Goal: Task Accomplishment & Management: Use online tool/utility

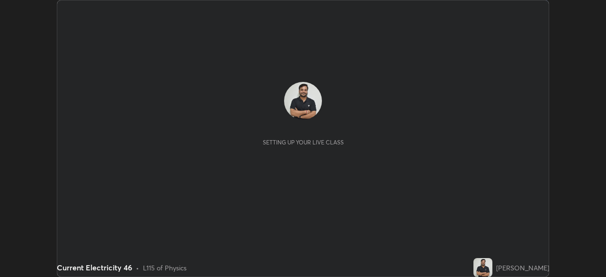
scroll to position [277, 606]
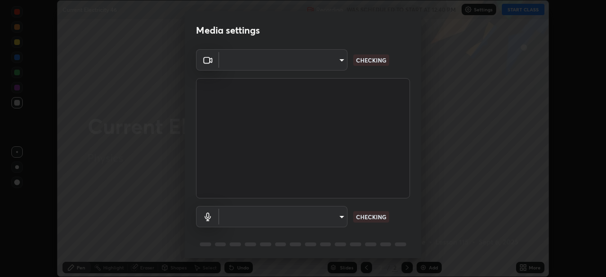
click at [336, 215] on body "Erase all Current Electricity 46 Recording WAS SCHEDULED TO START AT 12:40 PM S…" at bounding box center [303, 138] width 606 height 277
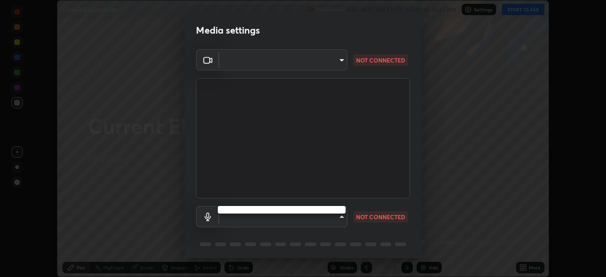
type input "c35a285883de36ed13854a1fbed0525b0d3f8b863e97d5e3b573df760e09333d"
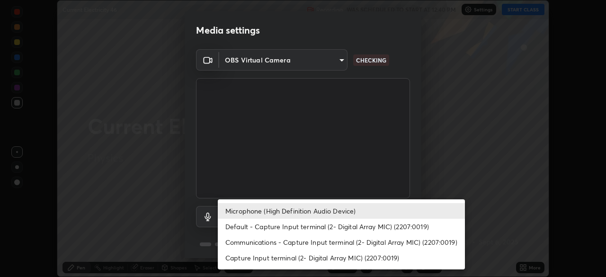
click at [346, 235] on li "Communications - Capture Input terminal (2- Digital Array MIC) (2207:0019)" at bounding box center [341, 242] width 247 height 16
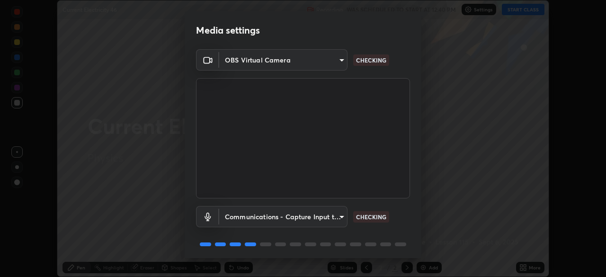
click at [338, 217] on body "Erase all Current Electricity 46 Recording WAS SCHEDULED TO START AT 12:40 PM S…" at bounding box center [303, 138] width 606 height 277
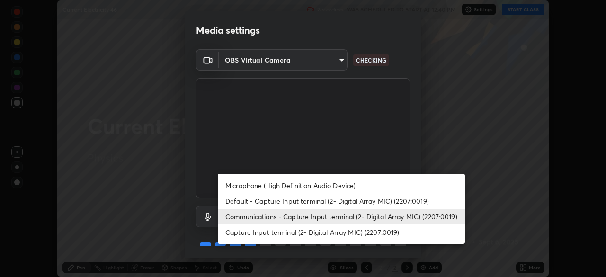
click at [330, 185] on li "Microphone (High Definition Audio Device)" at bounding box center [341, 185] width 247 height 16
type input "3d334ac0a462d559afaba984711ee6781e2bfd9c7b4003d7f15efc1d03da94cf"
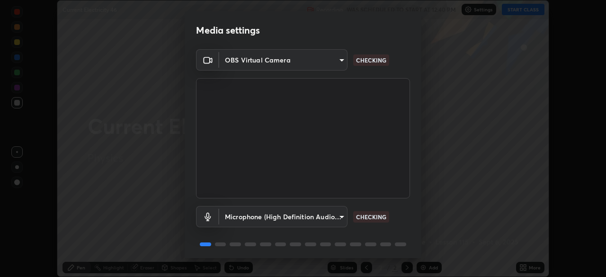
scroll to position [34, 0]
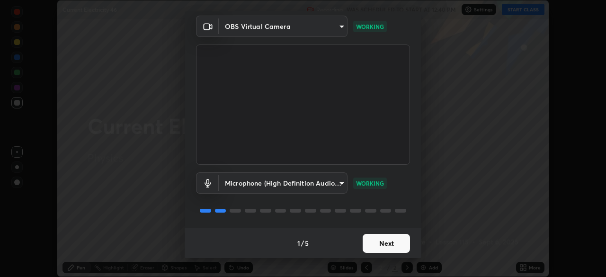
click at [404, 244] on button "Next" at bounding box center [385, 243] width 47 height 19
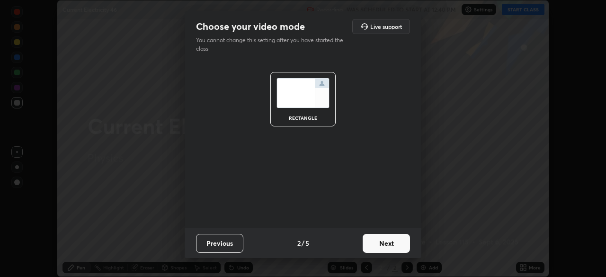
scroll to position [0, 0]
click at [398, 248] on button "Next" at bounding box center [385, 243] width 47 height 19
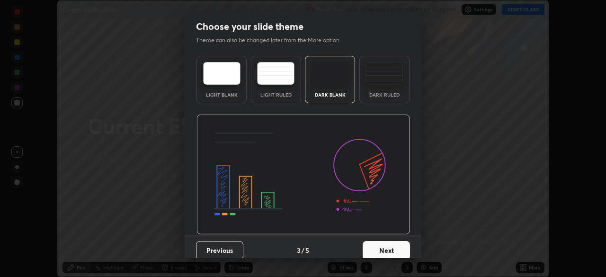
click at [402, 248] on button "Next" at bounding box center [385, 250] width 47 height 19
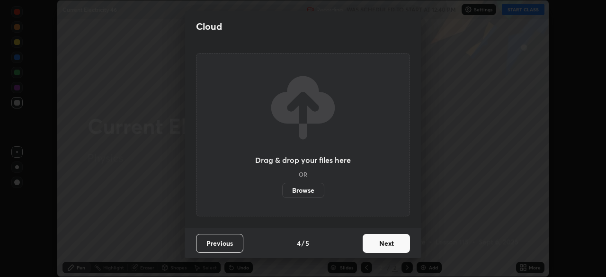
click at [405, 249] on button "Next" at bounding box center [385, 243] width 47 height 19
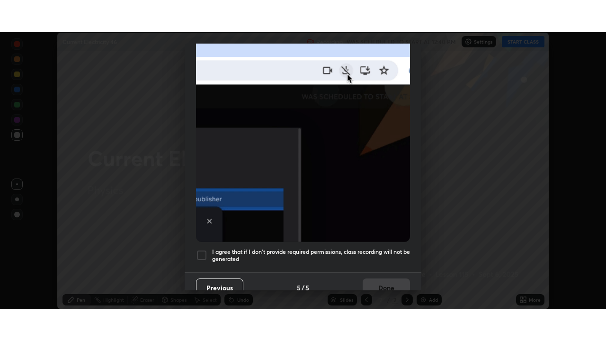
scroll to position [227, 0]
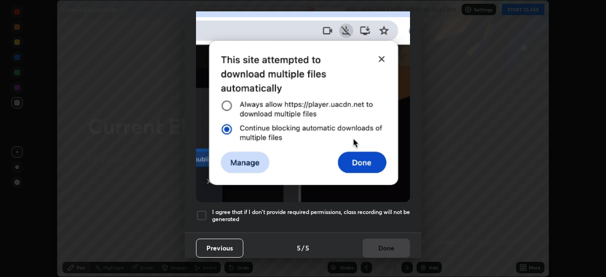
click at [392, 216] on h5 "I agree that if I don't provide required permissions, class recording will not …" at bounding box center [311, 215] width 198 height 15
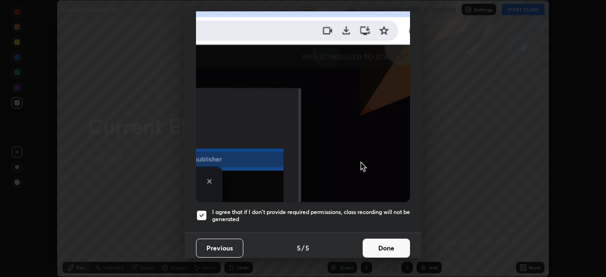
click at [392, 241] on button "Done" at bounding box center [385, 247] width 47 height 19
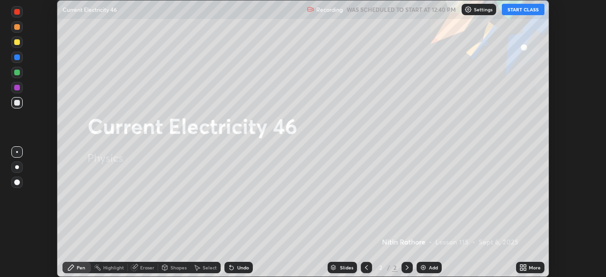
click at [531, 268] on div "More" at bounding box center [534, 267] width 12 height 5
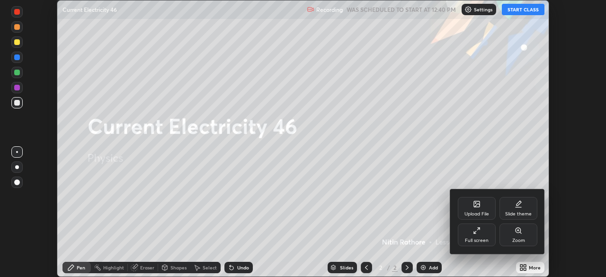
click at [486, 238] on div "Full screen" at bounding box center [477, 240] width 24 height 5
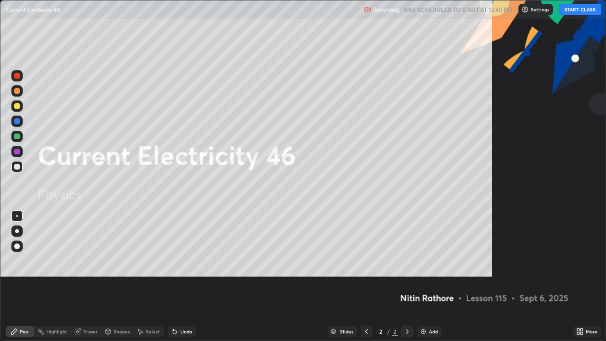
scroll to position [341, 606]
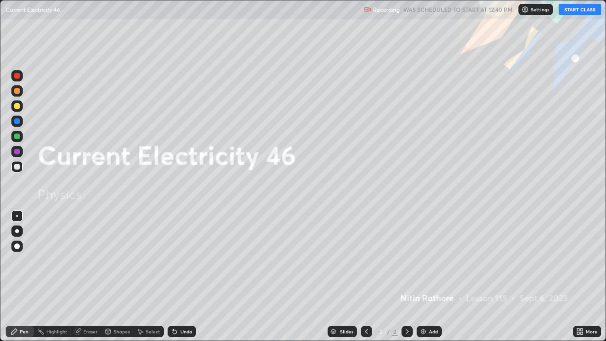
click at [431, 276] on div "Add" at bounding box center [433, 331] width 9 height 5
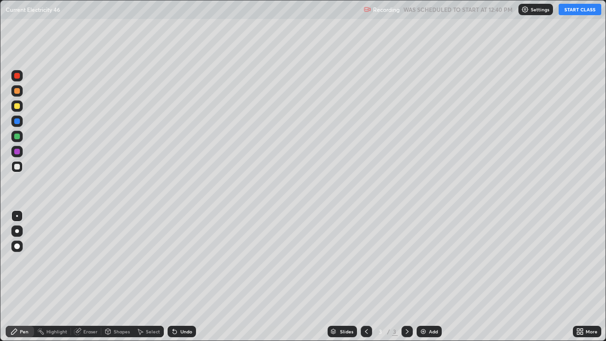
click at [18, 235] on div at bounding box center [16, 230] width 11 height 11
click at [574, 7] on button "START CLASS" at bounding box center [579, 9] width 43 height 11
click at [121, 276] on div "Shapes" at bounding box center [117, 330] width 32 height 11
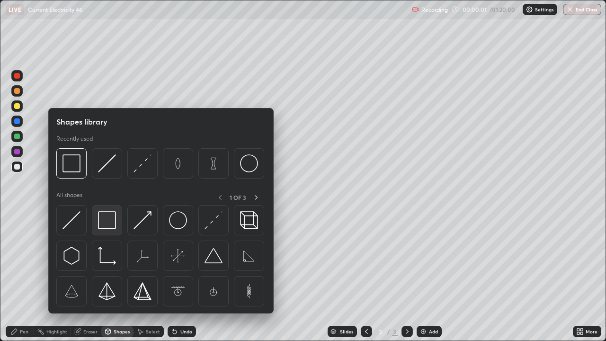
click at [107, 223] on img at bounding box center [107, 220] width 18 height 18
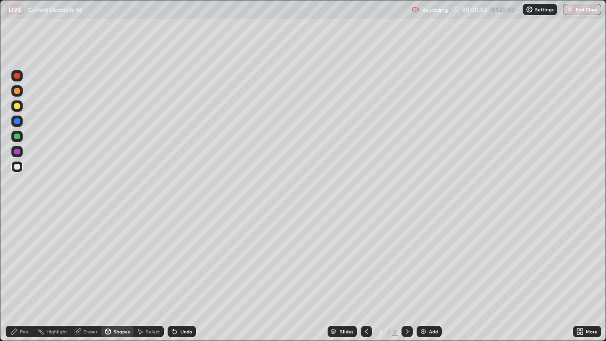
click at [122, 276] on div "Shapes" at bounding box center [122, 331] width 16 height 5
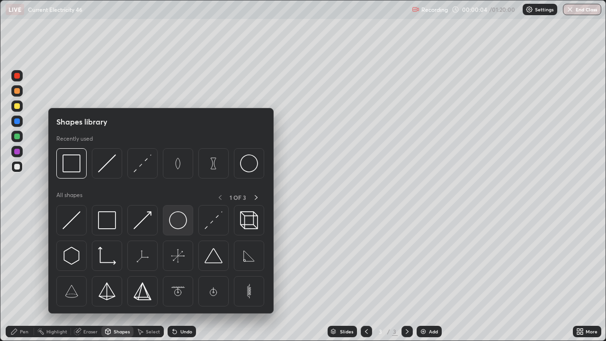
click at [176, 219] on img at bounding box center [178, 220] width 18 height 18
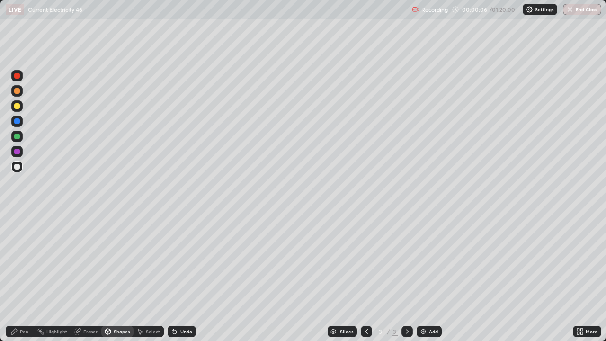
click at [122, 276] on div "Shapes" at bounding box center [117, 330] width 32 height 11
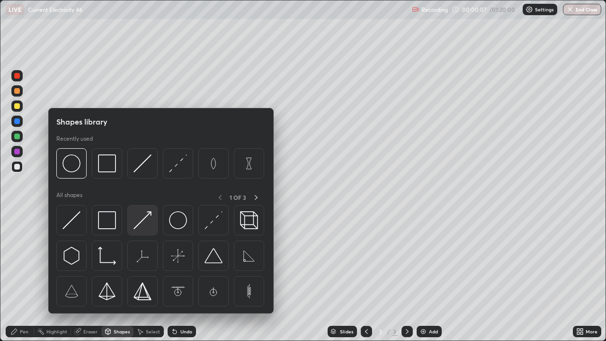
click at [145, 218] on img at bounding box center [142, 220] width 18 height 18
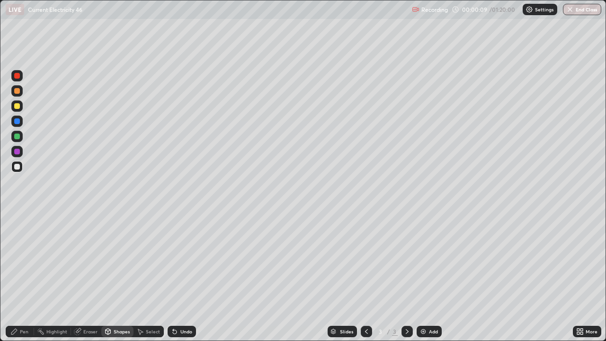
click at [25, 276] on div "Pen" at bounding box center [20, 330] width 28 height 11
click at [119, 276] on div "Shapes" at bounding box center [117, 330] width 32 height 11
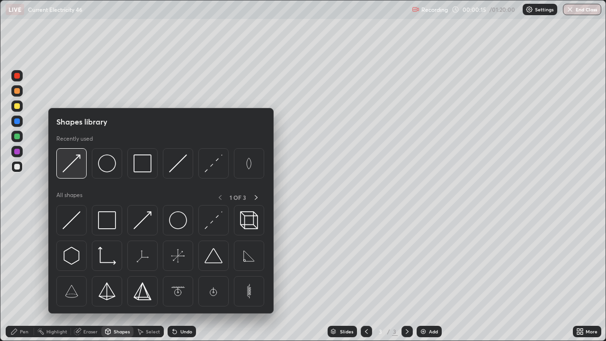
click at [75, 163] on img at bounding box center [71, 163] width 18 height 18
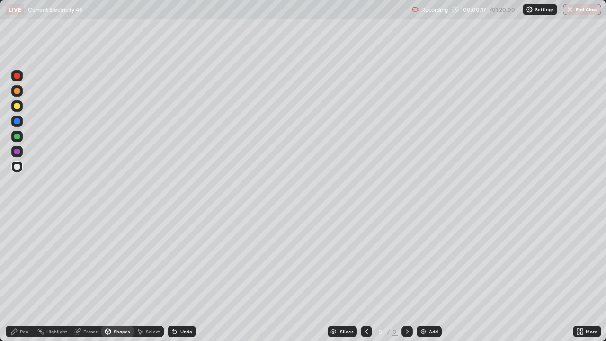
click at [27, 276] on div "Pen" at bounding box center [24, 331] width 9 height 5
click at [177, 276] on icon at bounding box center [175, 331] width 8 height 8
click at [178, 276] on div "Undo" at bounding box center [181, 330] width 28 height 11
click at [421, 276] on img at bounding box center [423, 331] width 8 height 8
click at [180, 276] on div "Undo" at bounding box center [186, 331] width 12 height 5
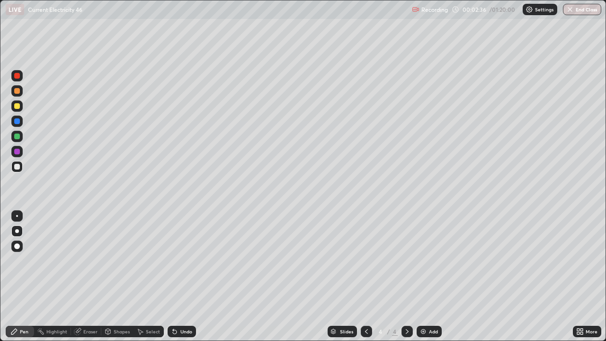
click at [181, 276] on div "Undo" at bounding box center [186, 331] width 12 height 5
click at [181, 276] on div "Undo" at bounding box center [181, 330] width 28 height 11
click at [365, 276] on icon at bounding box center [366, 331] width 8 height 8
click at [410, 276] on div at bounding box center [406, 330] width 11 height 11
click at [424, 276] on img at bounding box center [423, 331] width 8 height 8
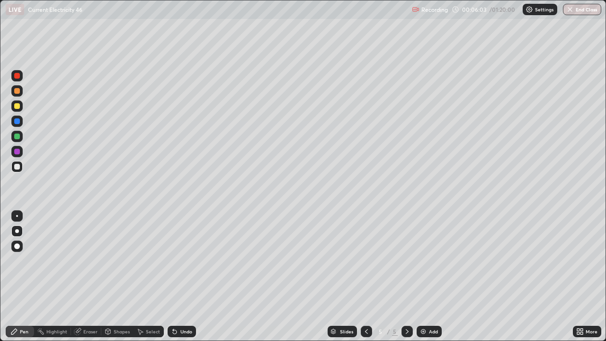
click at [118, 276] on div "Shapes" at bounding box center [117, 330] width 32 height 11
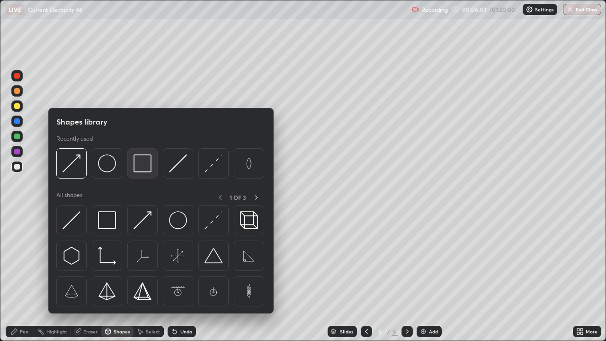
click at [140, 171] on img at bounding box center [142, 163] width 18 height 18
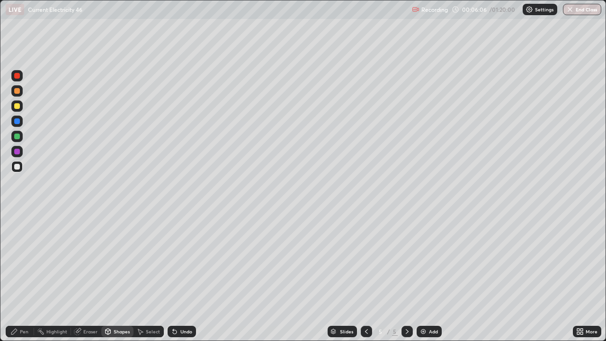
click at [108, 276] on icon at bounding box center [108, 332] width 0 height 3
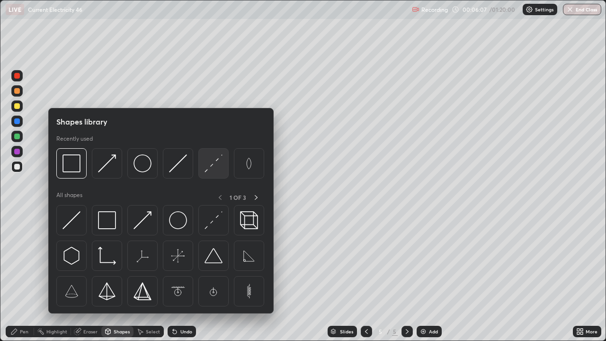
click at [212, 163] on img at bounding box center [213, 163] width 18 height 18
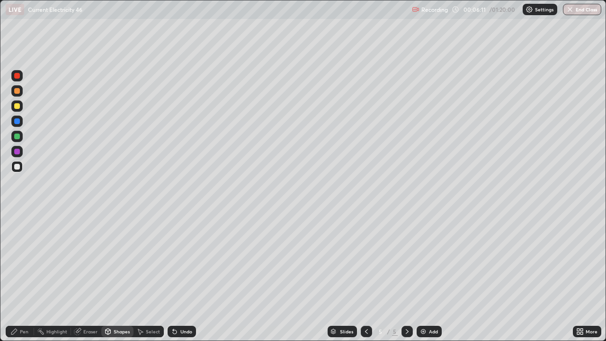
click at [123, 276] on div "Shapes" at bounding box center [122, 331] width 16 height 5
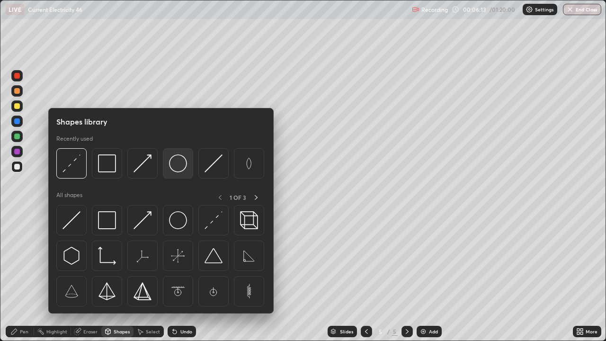
click at [177, 169] on img at bounding box center [178, 163] width 18 height 18
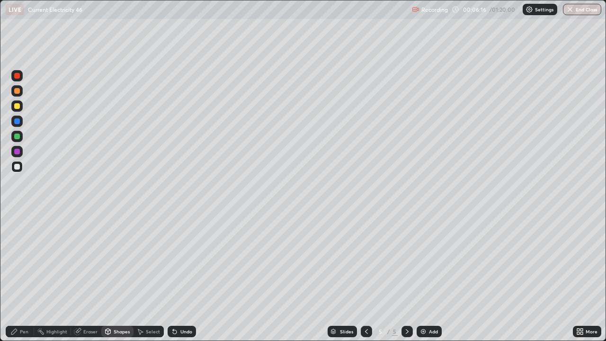
click at [114, 276] on div "Shapes" at bounding box center [122, 331] width 16 height 5
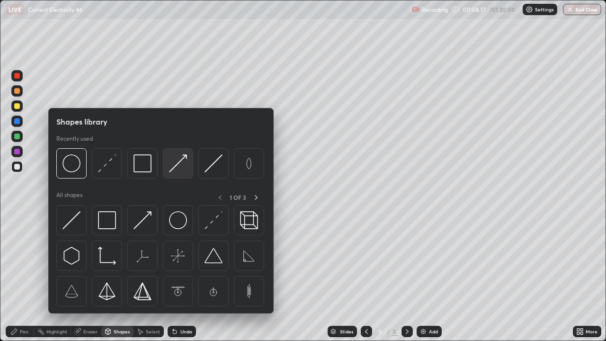
click at [181, 165] on img at bounding box center [178, 163] width 18 height 18
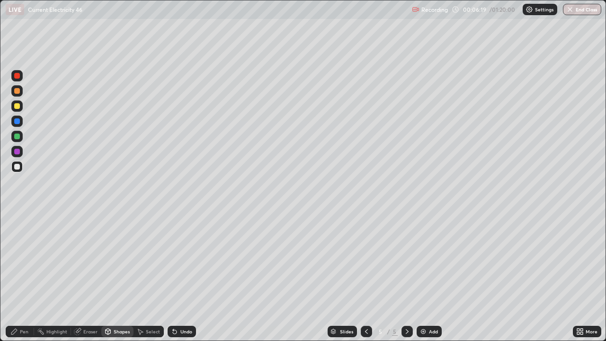
click at [14, 276] on icon at bounding box center [14, 331] width 8 height 8
click at [118, 276] on div "Shapes" at bounding box center [122, 331] width 16 height 5
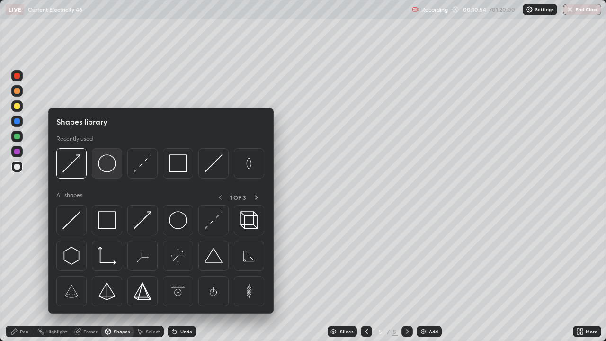
click at [106, 173] on div at bounding box center [107, 163] width 30 height 30
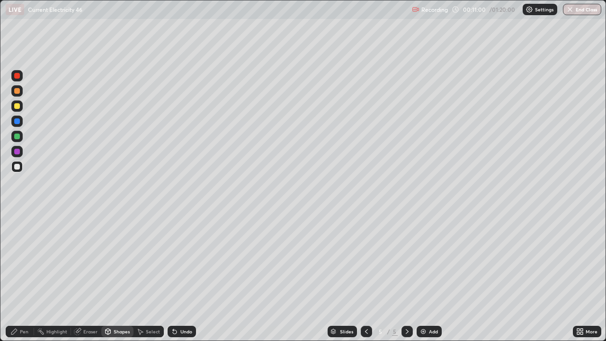
click at [176, 276] on icon at bounding box center [175, 331] width 8 height 8
click at [106, 276] on div "Shapes" at bounding box center [117, 330] width 32 height 11
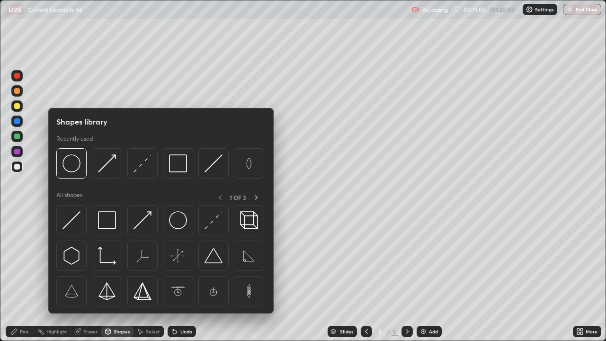
click at [114, 276] on div "Shapes" at bounding box center [122, 331] width 16 height 5
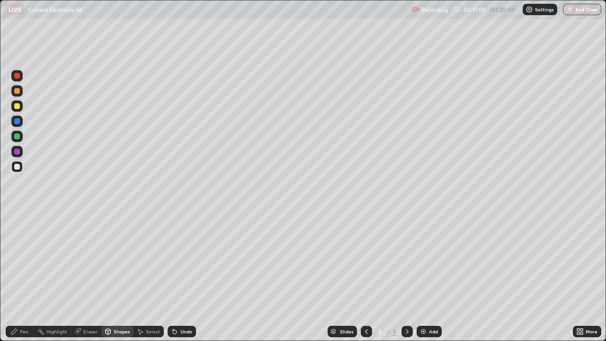
click at [117, 276] on div "Shapes" at bounding box center [122, 331] width 16 height 5
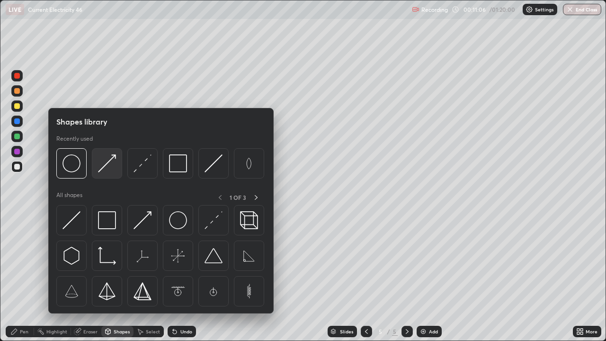
click at [107, 171] on img at bounding box center [107, 163] width 18 height 18
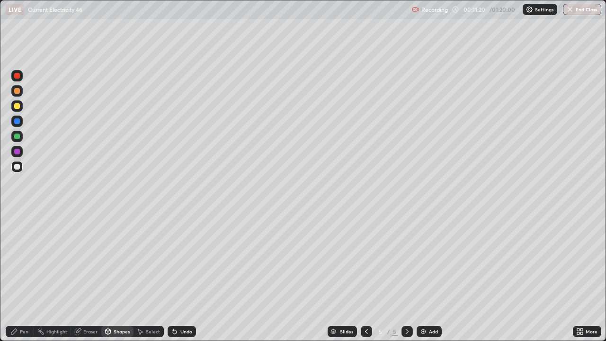
click at [147, 276] on div "Select" at bounding box center [153, 331] width 14 height 5
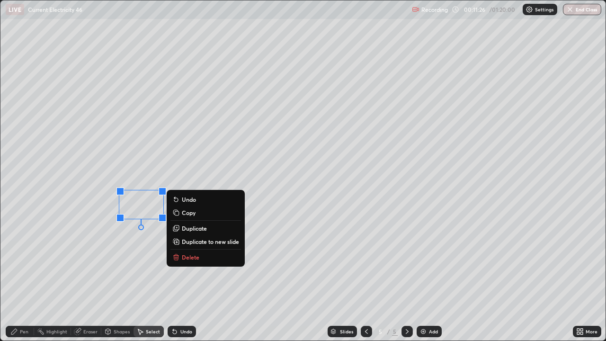
click at [13, 276] on icon at bounding box center [14, 331] width 6 height 6
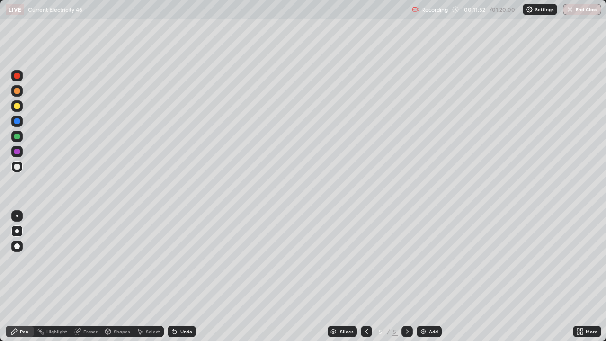
click at [88, 276] on div "Eraser" at bounding box center [90, 331] width 14 height 5
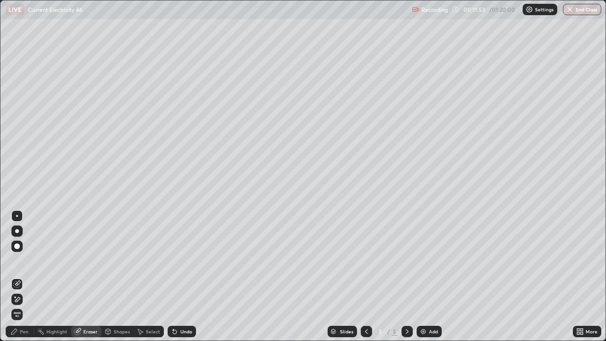
click at [27, 276] on div "Pen" at bounding box center [20, 330] width 28 height 11
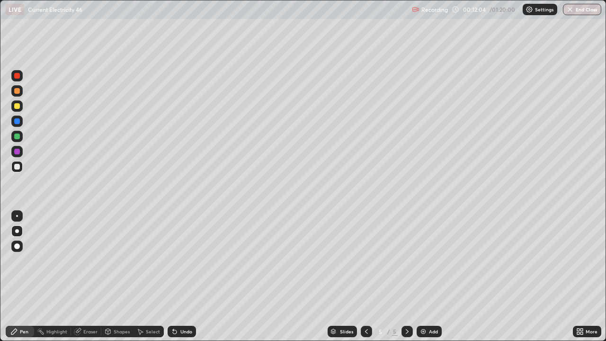
click at [182, 276] on div "Undo" at bounding box center [181, 330] width 28 height 11
click at [123, 276] on div "Shapes" at bounding box center [122, 331] width 16 height 5
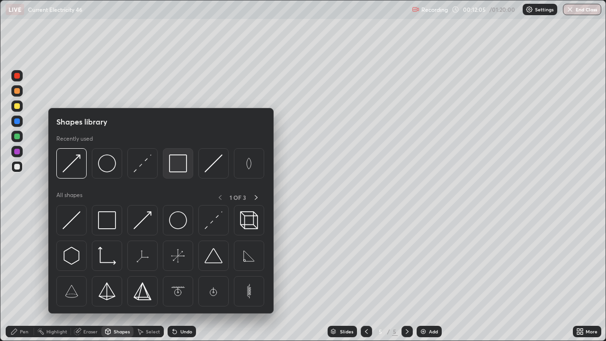
click at [179, 165] on img at bounding box center [178, 163] width 18 height 18
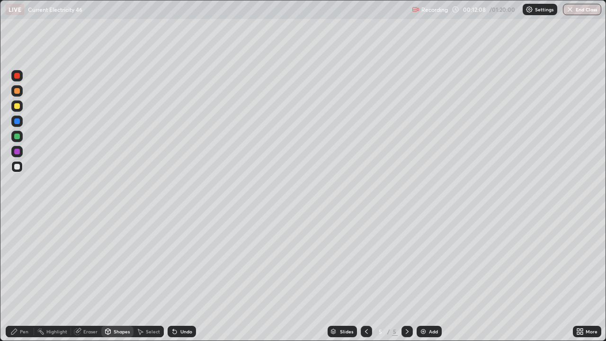
click at [29, 276] on div "Pen" at bounding box center [20, 330] width 28 height 11
click at [173, 276] on icon at bounding box center [175, 331] width 8 height 8
click at [182, 276] on div "Undo" at bounding box center [186, 331] width 12 height 5
click at [185, 276] on div "Undo" at bounding box center [186, 331] width 12 height 5
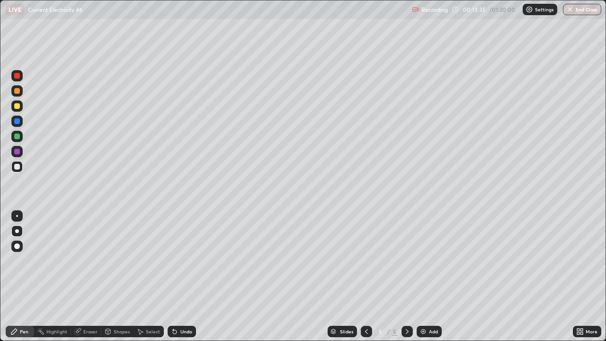
click at [429, 276] on div "Add" at bounding box center [433, 331] width 9 height 5
click at [126, 276] on div "Shapes" at bounding box center [122, 331] width 16 height 5
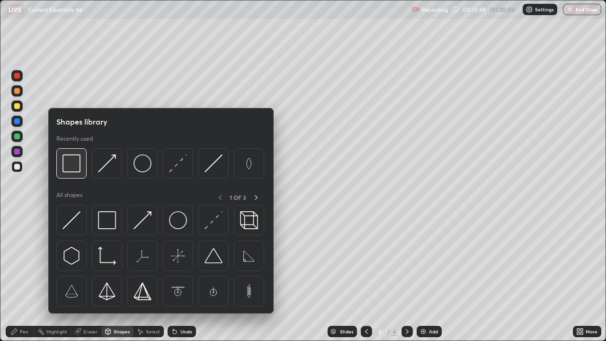
click at [73, 163] on img at bounding box center [71, 163] width 18 height 18
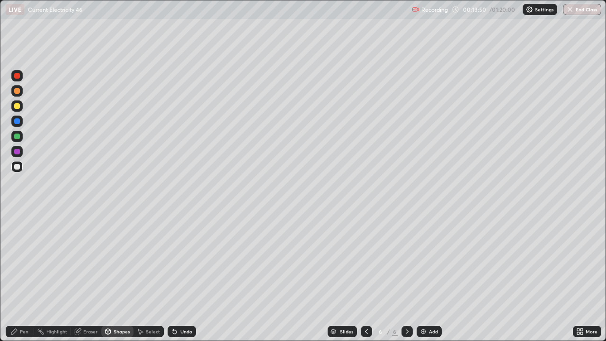
click at [123, 276] on div "Shapes" at bounding box center [122, 331] width 16 height 5
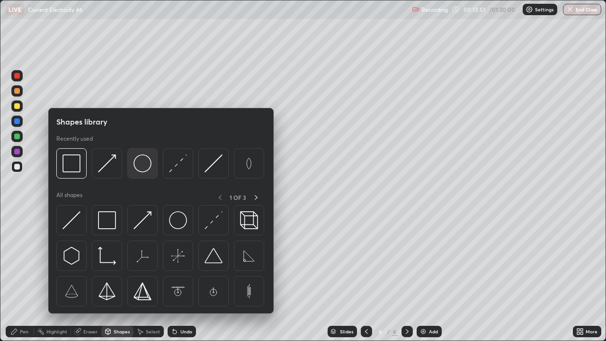
click at [148, 167] on img at bounding box center [142, 163] width 18 height 18
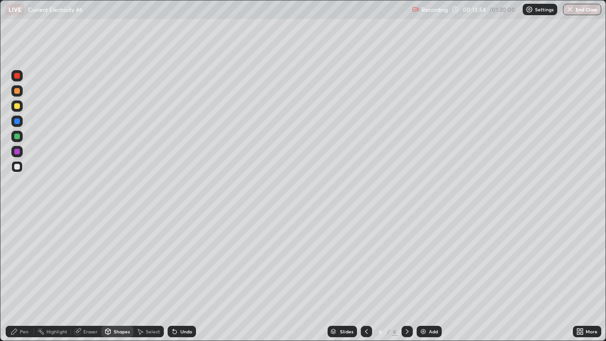
click at [154, 276] on div "Select" at bounding box center [153, 331] width 14 height 5
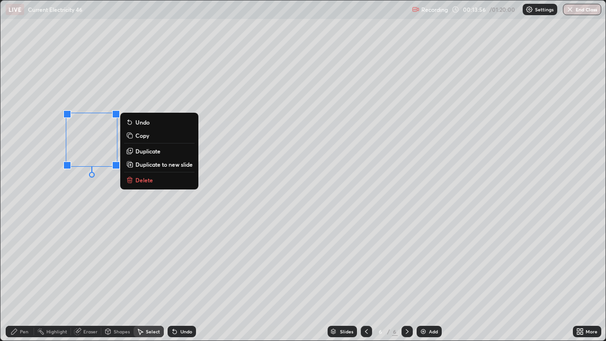
click at [150, 152] on p "Duplicate" at bounding box center [147, 151] width 25 height 8
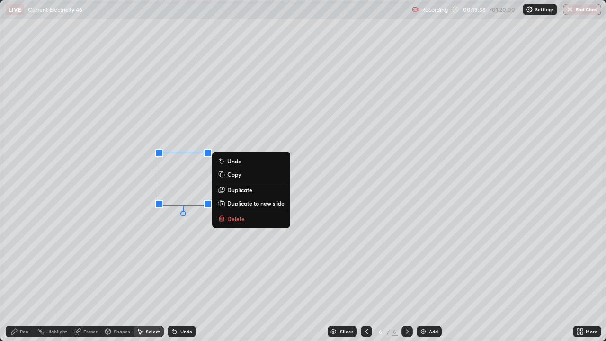
click at [117, 276] on div "Shapes" at bounding box center [122, 331] width 16 height 5
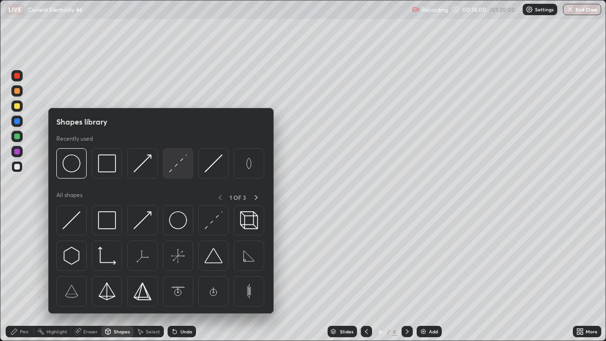
click at [174, 166] on img at bounding box center [178, 163] width 18 height 18
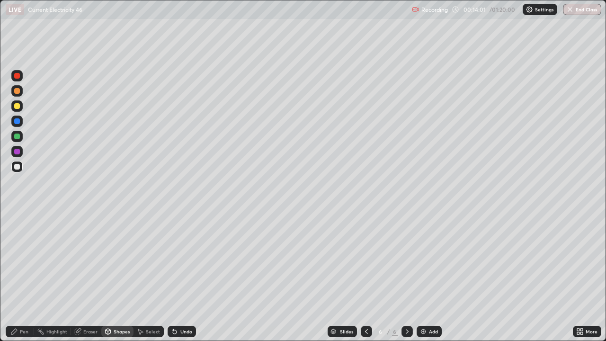
click at [114, 276] on div "Shapes" at bounding box center [122, 331] width 16 height 5
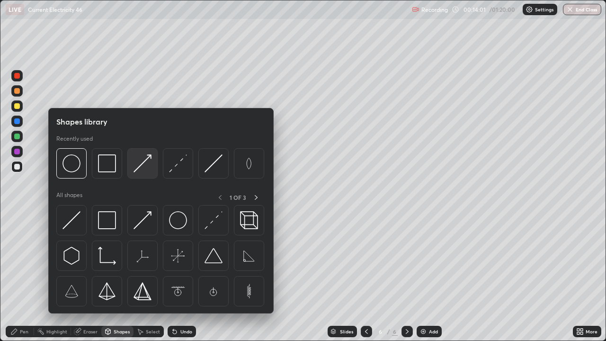
click at [145, 163] on img at bounding box center [142, 163] width 18 height 18
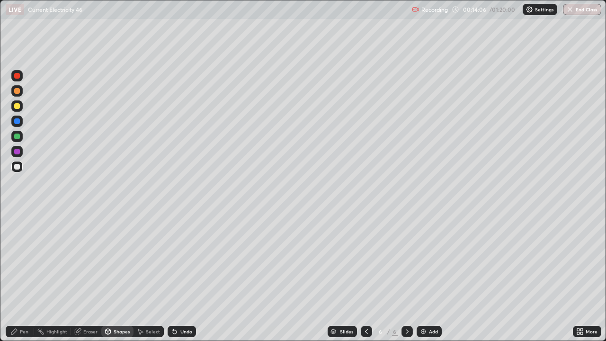
click at [20, 276] on div "Pen" at bounding box center [24, 331] width 9 height 5
click at [85, 276] on div "Eraser" at bounding box center [90, 331] width 14 height 5
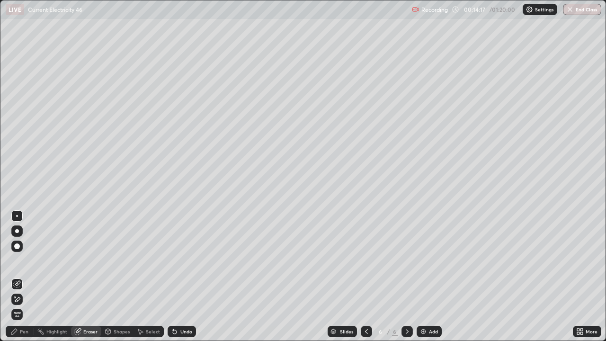
click at [86, 276] on div "Eraser" at bounding box center [90, 331] width 14 height 5
click at [11, 276] on icon at bounding box center [14, 331] width 8 height 8
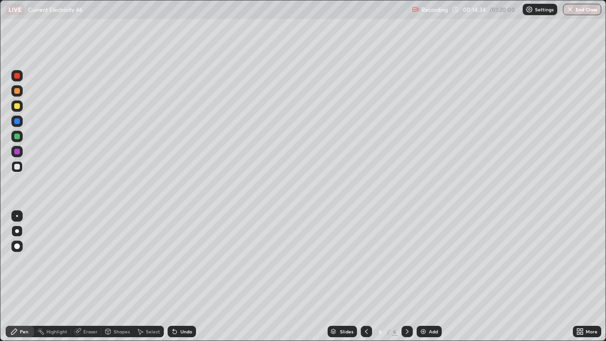
click at [146, 276] on div "Select" at bounding box center [153, 331] width 14 height 5
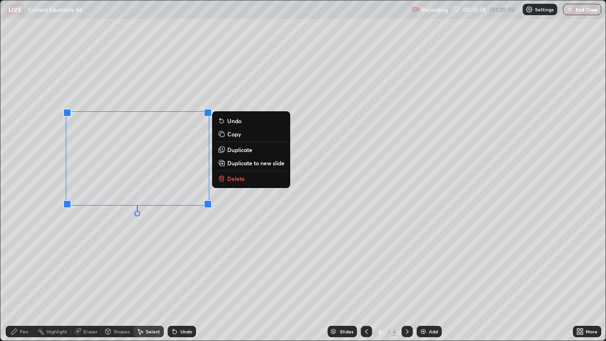
click at [241, 150] on p "Duplicate" at bounding box center [239, 150] width 25 height 8
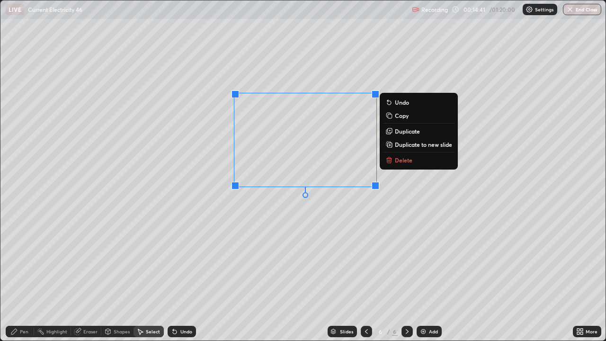
click at [316, 211] on div "0 ° Undo Copy Duplicate Duplicate to new slide Delete" at bounding box center [302, 170] width 605 height 340
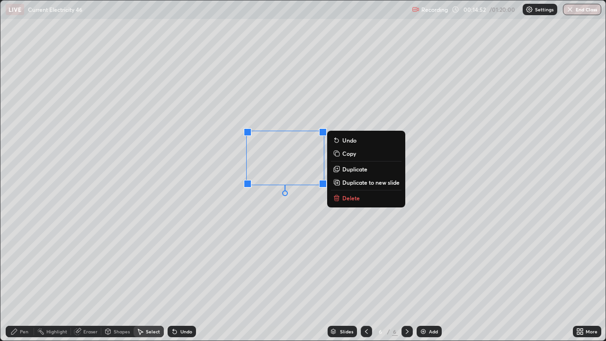
click at [22, 276] on div "Pen" at bounding box center [24, 331] width 9 height 5
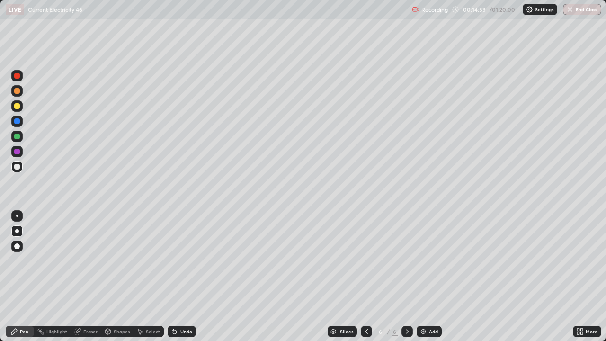
click at [16, 109] on div at bounding box center [16, 105] width 11 height 11
click at [118, 276] on div "Shapes" at bounding box center [122, 331] width 16 height 5
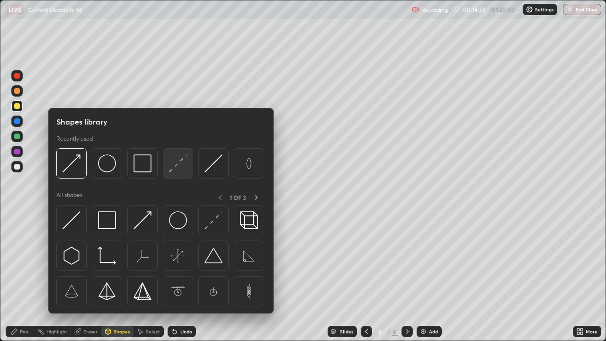
click at [183, 163] on img at bounding box center [178, 163] width 18 height 18
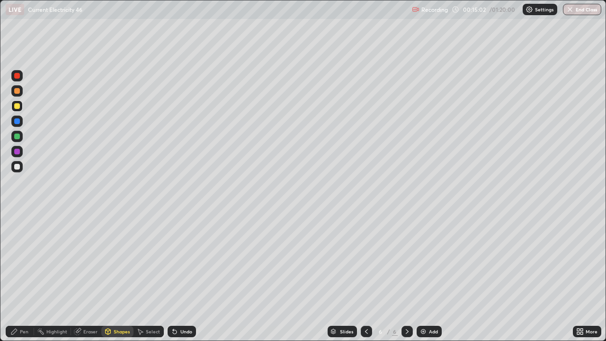
click at [12, 276] on icon at bounding box center [14, 331] width 6 height 6
click at [114, 276] on div "Shapes" at bounding box center [122, 331] width 16 height 5
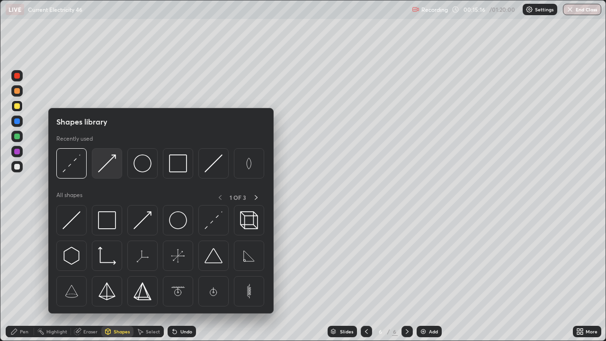
click at [107, 167] on img at bounding box center [107, 163] width 18 height 18
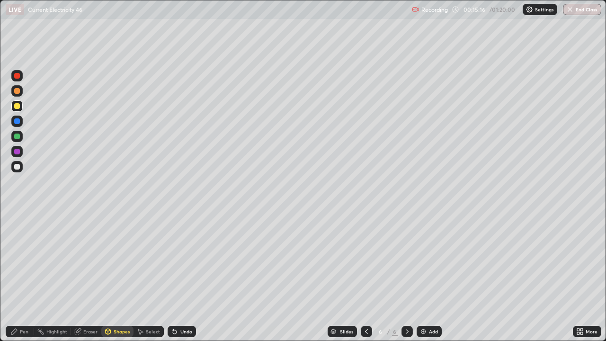
click at [18, 140] on div at bounding box center [16, 136] width 11 height 11
click at [177, 276] on icon at bounding box center [175, 331] width 8 height 8
click at [17, 152] on div at bounding box center [17, 152] width 6 height 6
click at [24, 276] on div "Pen" at bounding box center [20, 330] width 28 height 11
click at [16, 170] on div at bounding box center [16, 166] width 11 height 11
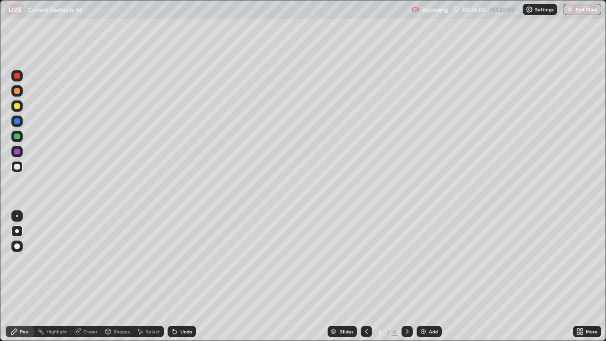
click at [15, 167] on div at bounding box center [17, 167] width 6 height 6
click at [124, 276] on div "Shapes" at bounding box center [122, 331] width 16 height 5
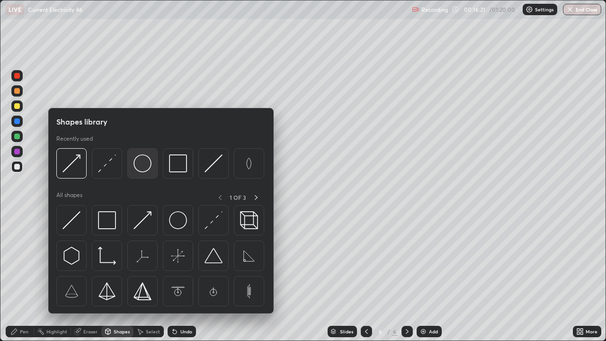
click at [143, 169] on img at bounding box center [142, 163] width 18 height 18
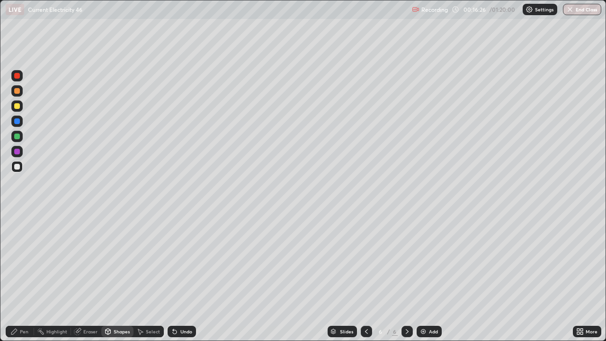
click at [123, 276] on div "Shapes" at bounding box center [122, 331] width 16 height 5
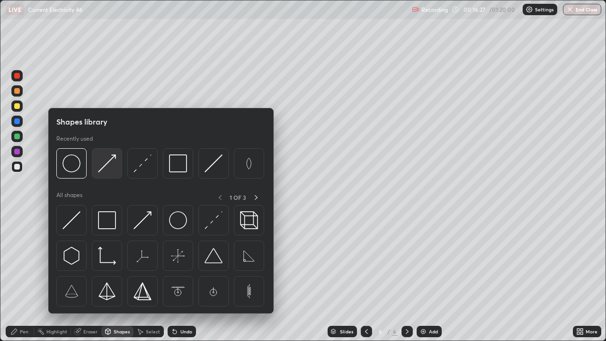
click at [108, 166] on img at bounding box center [107, 163] width 18 height 18
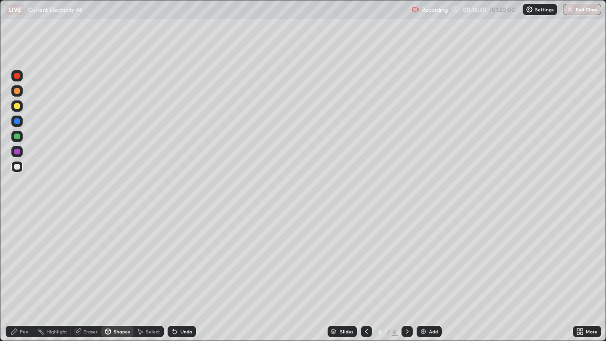
click at [152, 276] on div "Select" at bounding box center [153, 331] width 14 height 5
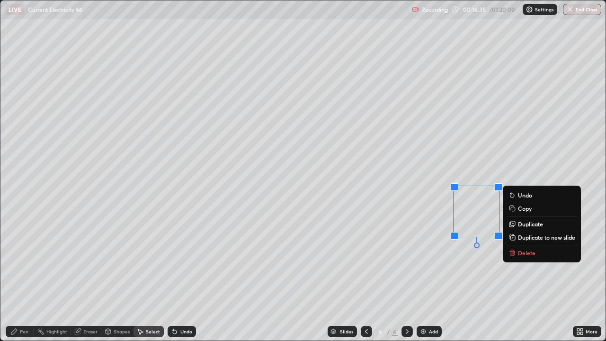
click at [124, 276] on div "Shapes" at bounding box center [122, 331] width 16 height 5
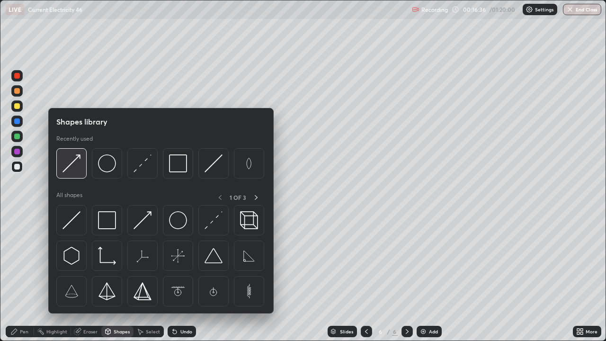
click at [76, 167] on img at bounding box center [71, 163] width 18 height 18
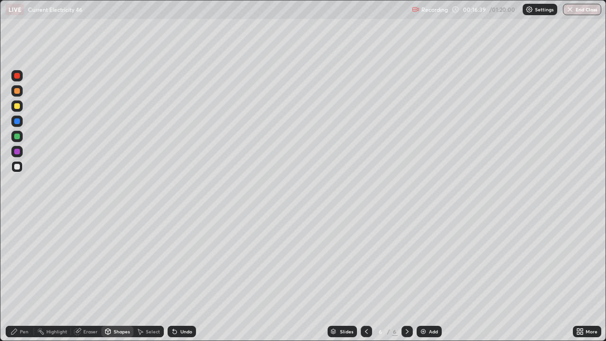
click at [24, 276] on div "Pen" at bounding box center [24, 331] width 9 height 5
click at [123, 276] on div "Shapes" at bounding box center [122, 331] width 16 height 5
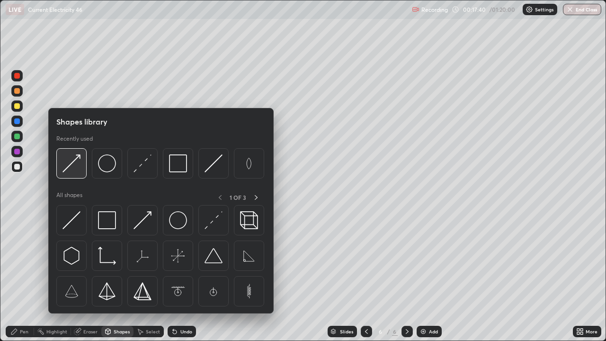
click at [68, 159] on img at bounding box center [71, 163] width 18 height 18
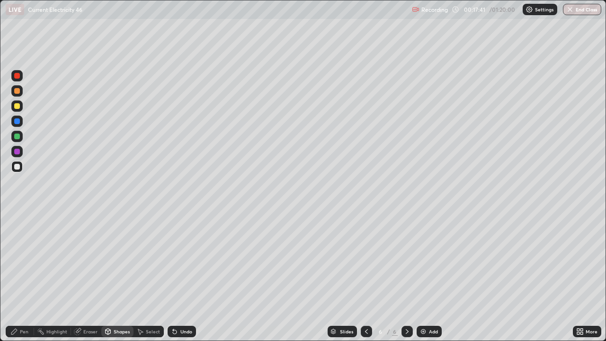
click at [18, 137] on div at bounding box center [17, 136] width 6 height 6
click at [29, 276] on div "Pen" at bounding box center [20, 330] width 28 height 11
click at [122, 276] on div "Shapes" at bounding box center [117, 330] width 32 height 11
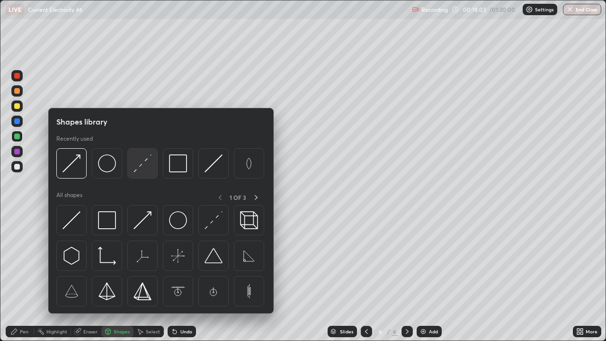
click at [144, 163] on img at bounding box center [142, 163] width 18 height 18
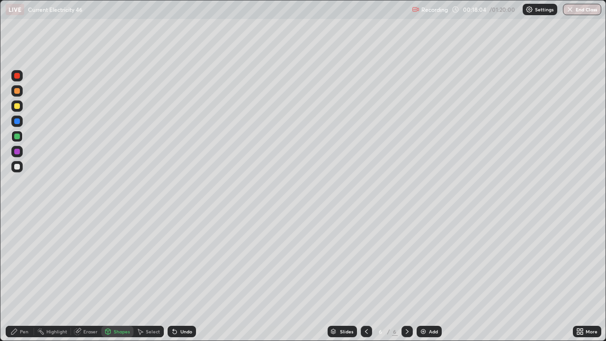
click at [18, 153] on div at bounding box center [17, 152] width 6 height 6
click at [123, 276] on div "Shapes" at bounding box center [122, 331] width 16 height 5
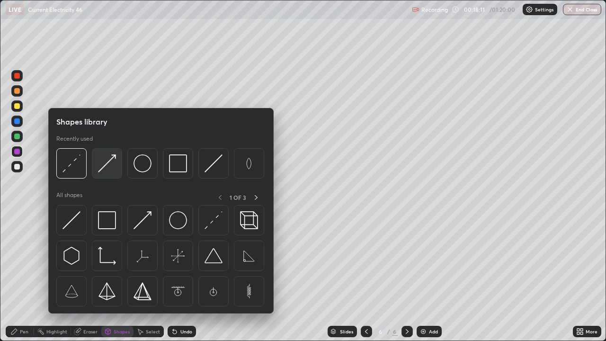
click at [111, 164] on img at bounding box center [107, 163] width 18 height 18
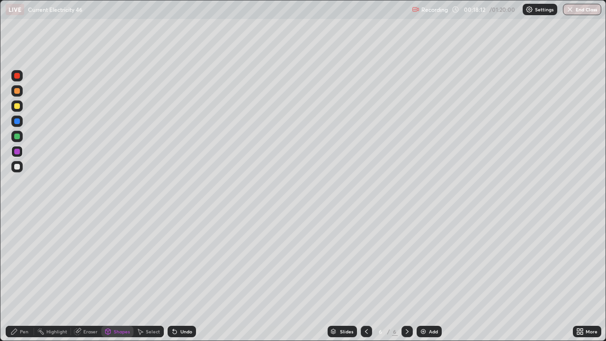
click at [21, 121] on div at bounding box center [16, 120] width 11 height 11
click at [23, 276] on div "Pen" at bounding box center [24, 331] width 9 height 5
click at [19, 166] on div at bounding box center [17, 167] width 6 height 6
click at [433, 276] on div "Add" at bounding box center [428, 330] width 25 height 11
click at [123, 276] on div "Shapes" at bounding box center [122, 331] width 16 height 5
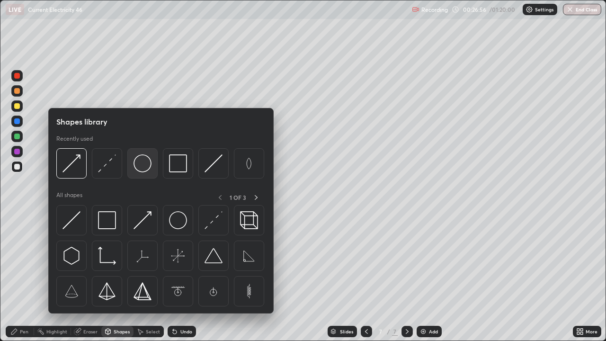
click at [144, 167] on img at bounding box center [142, 163] width 18 height 18
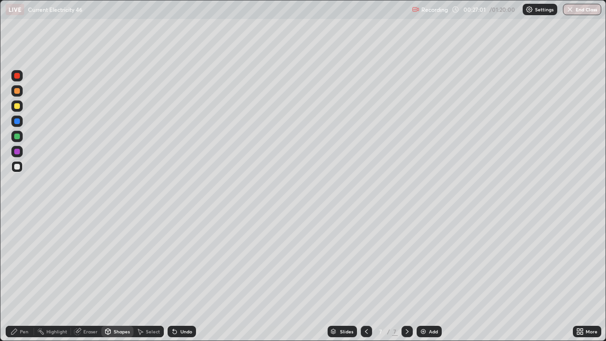
click at [124, 276] on div "Shapes" at bounding box center [122, 331] width 16 height 5
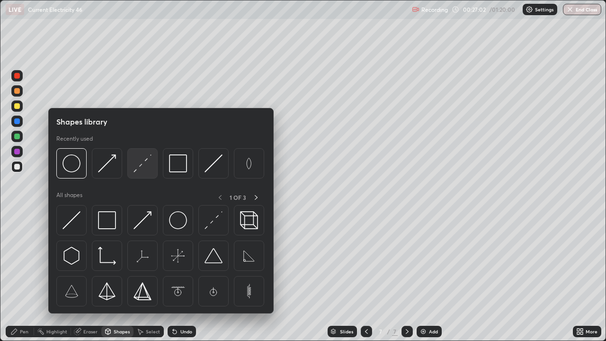
click at [141, 163] on img at bounding box center [142, 163] width 18 height 18
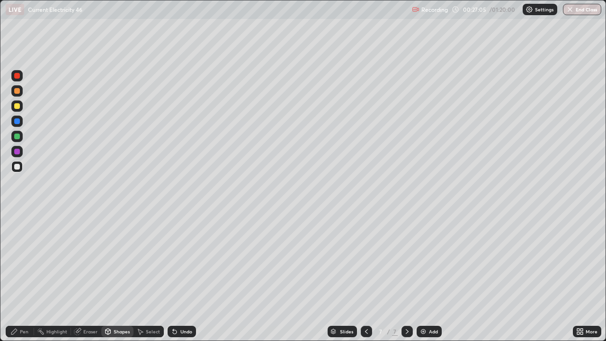
click at [124, 276] on div "Shapes" at bounding box center [122, 331] width 16 height 5
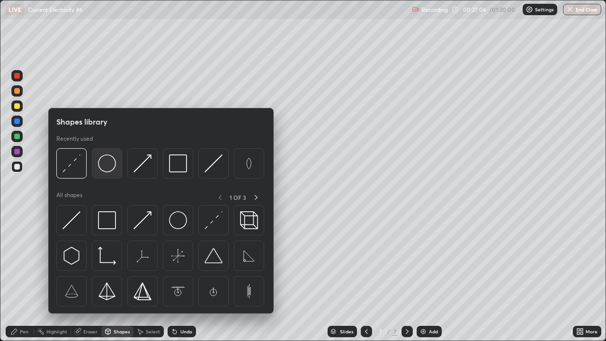
click at [110, 165] on img at bounding box center [107, 163] width 18 height 18
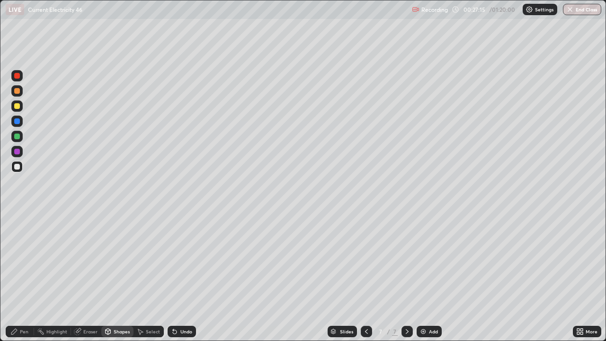
click at [366, 276] on icon at bounding box center [366, 331] width 8 height 8
click at [89, 276] on div "Eraser" at bounding box center [86, 330] width 30 height 11
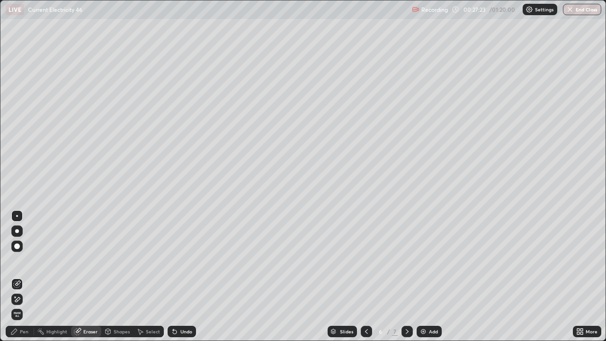
click at [22, 276] on div "Pen" at bounding box center [24, 331] width 9 height 5
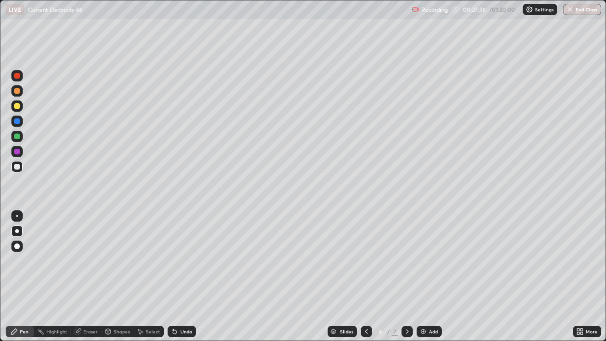
click at [407, 276] on icon at bounding box center [407, 331] width 8 height 8
click at [119, 276] on div "Shapes" at bounding box center [122, 331] width 16 height 5
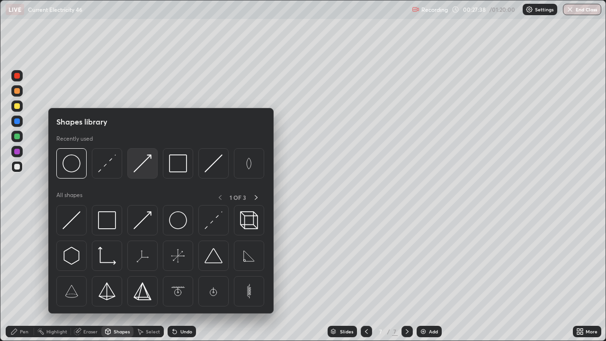
click at [146, 164] on img at bounding box center [142, 163] width 18 height 18
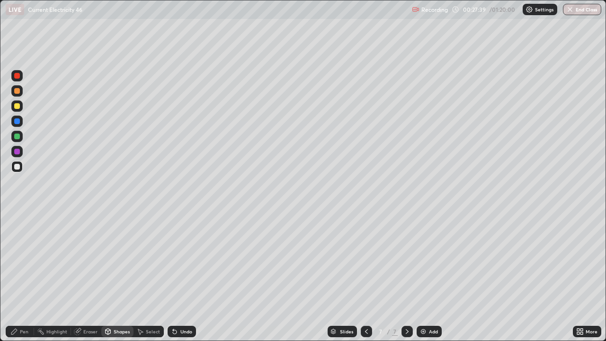
click at [17, 107] on div at bounding box center [17, 106] width 6 height 6
click at [362, 276] on div at bounding box center [365, 330] width 11 height 11
click at [93, 276] on div "Eraser" at bounding box center [90, 331] width 14 height 5
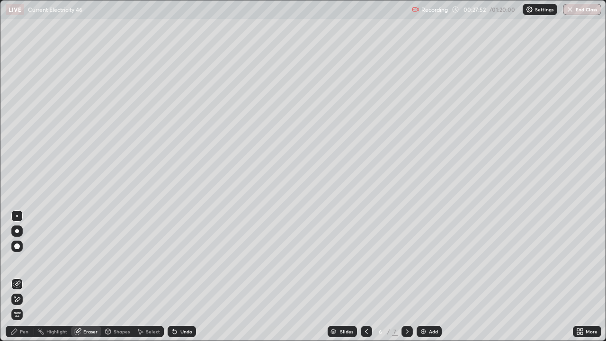
click at [20, 276] on icon at bounding box center [17, 299] width 8 height 8
click at [112, 276] on div "Shapes" at bounding box center [117, 330] width 32 height 11
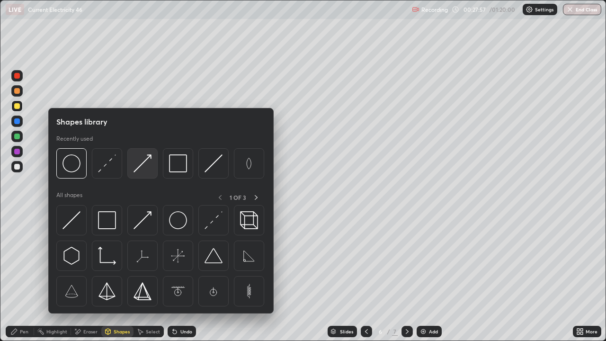
click at [141, 164] on img at bounding box center [142, 163] width 18 height 18
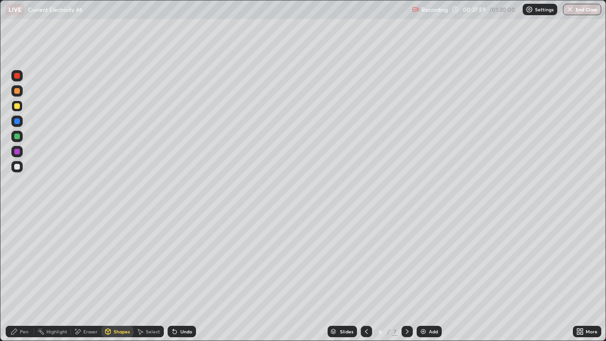
click at [17, 137] on div at bounding box center [17, 136] width 6 height 6
click at [19, 276] on div "Pen" at bounding box center [20, 330] width 28 height 11
click at [119, 276] on div "Shapes" at bounding box center [122, 331] width 16 height 5
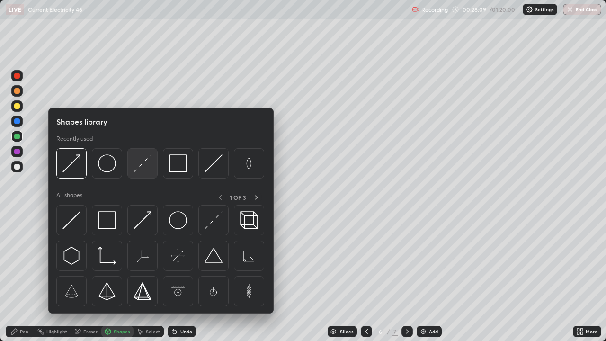
click at [146, 168] on img at bounding box center [142, 163] width 18 height 18
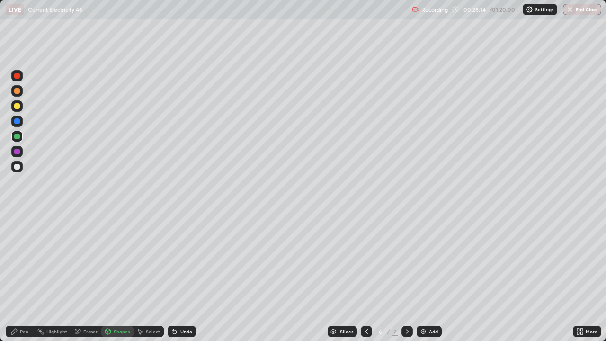
click at [121, 276] on div "Shapes" at bounding box center [122, 331] width 16 height 5
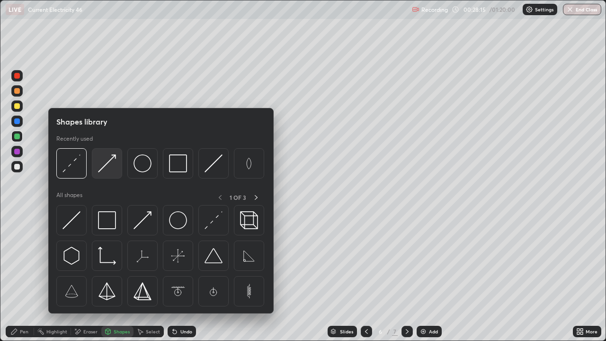
click at [109, 162] on img at bounding box center [107, 163] width 18 height 18
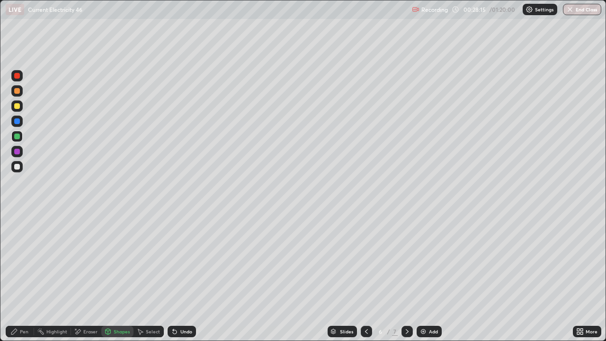
click at [18, 119] on div at bounding box center [17, 121] width 6 height 6
click at [405, 276] on icon at bounding box center [407, 331] width 8 height 8
click at [115, 276] on div "Shapes" at bounding box center [122, 331] width 16 height 5
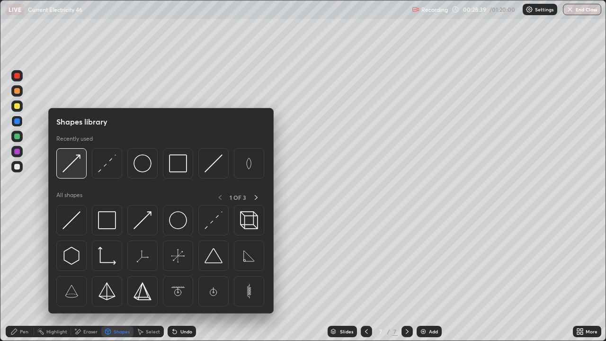
click at [79, 165] on img at bounding box center [71, 163] width 18 height 18
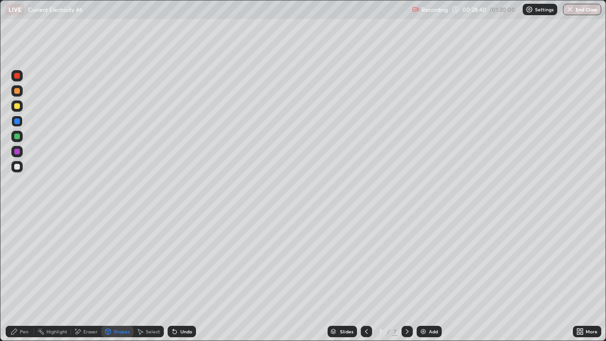
click at [17, 105] on div at bounding box center [17, 106] width 6 height 6
click at [177, 276] on div "Undo" at bounding box center [181, 330] width 28 height 11
click at [120, 276] on div "Shapes" at bounding box center [122, 331] width 16 height 5
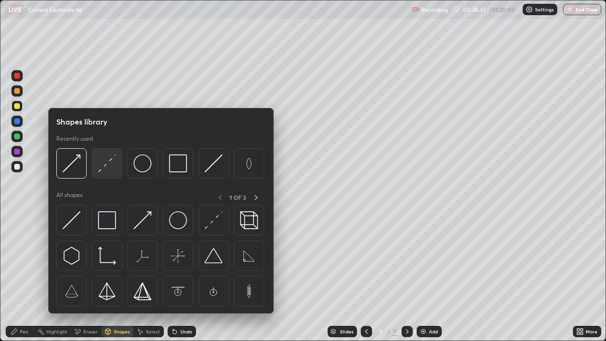
click at [105, 168] on img at bounding box center [107, 163] width 18 height 18
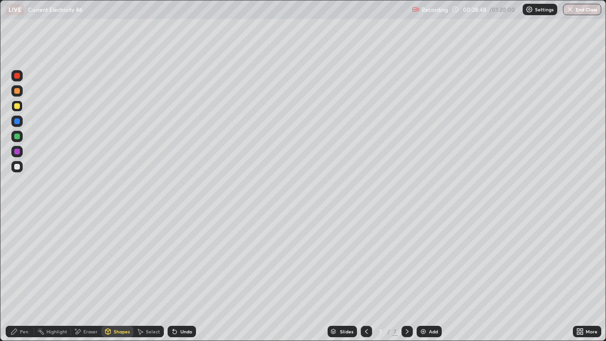
click at [17, 168] on div at bounding box center [17, 167] width 6 height 6
click at [114, 276] on div "Shapes" at bounding box center [122, 331] width 16 height 5
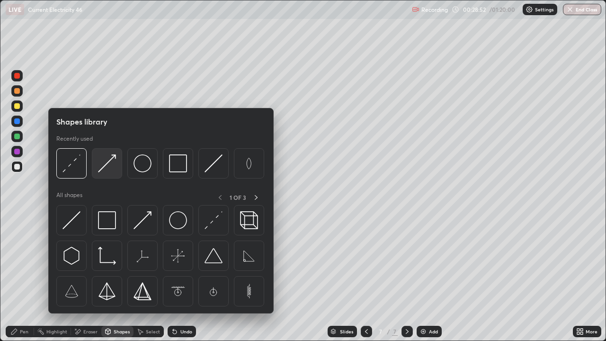
click at [105, 167] on img at bounding box center [107, 163] width 18 height 18
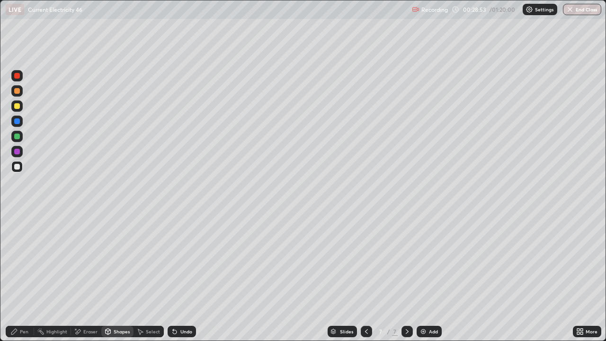
click at [18, 107] on div at bounding box center [17, 106] width 6 height 6
click at [18, 276] on icon at bounding box center [14, 331] width 8 height 8
click at [177, 276] on div "Undo" at bounding box center [181, 330] width 28 height 11
click at [178, 276] on div "Undo" at bounding box center [181, 330] width 28 height 11
click at [149, 276] on div "Select" at bounding box center [153, 331] width 14 height 5
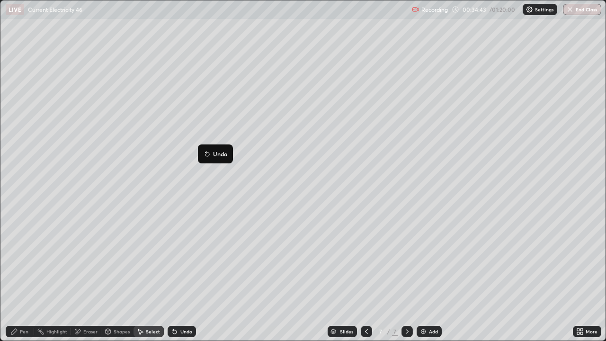
click at [114, 276] on div "Shapes" at bounding box center [122, 331] width 16 height 5
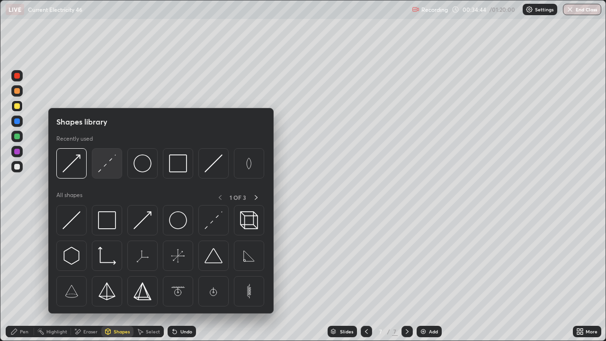
click at [105, 163] on img at bounding box center [107, 163] width 18 height 18
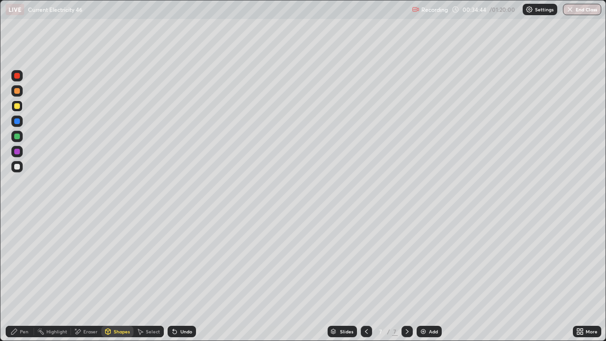
click at [16, 136] on div at bounding box center [17, 136] width 6 height 6
click at [173, 276] on icon at bounding box center [173, 329] width 1 height 1
click at [115, 276] on div "Shapes" at bounding box center [122, 331] width 16 height 5
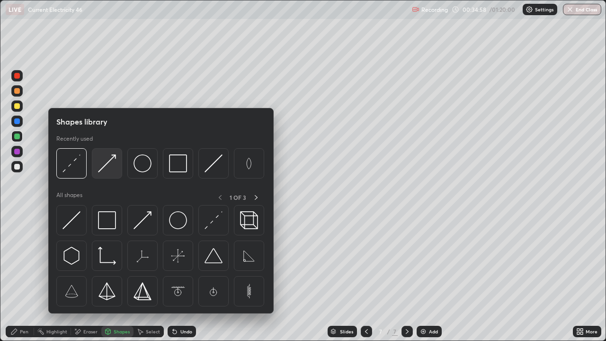
click at [110, 167] on img at bounding box center [107, 163] width 18 height 18
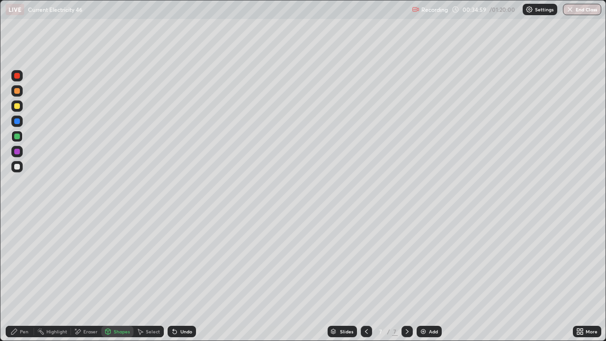
click at [17, 153] on div at bounding box center [17, 152] width 6 height 6
click at [18, 276] on icon at bounding box center [14, 331] width 8 height 8
click at [15, 123] on div at bounding box center [17, 121] width 6 height 6
click at [17, 138] on div at bounding box center [17, 136] width 6 height 6
click at [16, 167] on div at bounding box center [17, 167] width 6 height 6
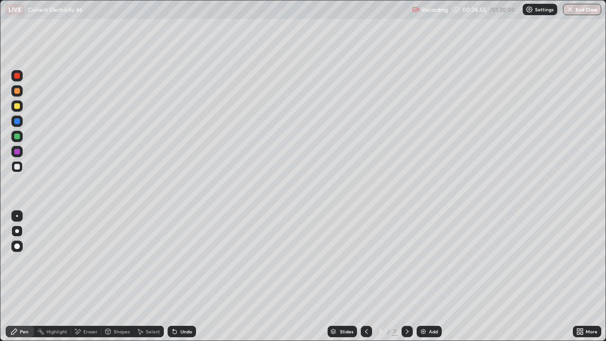
click at [184, 276] on div "Undo" at bounding box center [186, 331] width 12 height 5
click at [182, 276] on div "Undo" at bounding box center [186, 331] width 12 height 5
click at [180, 276] on div "Undo" at bounding box center [186, 331] width 12 height 5
click at [83, 276] on div "Eraser" at bounding box center [90, 331] width 14 height 5
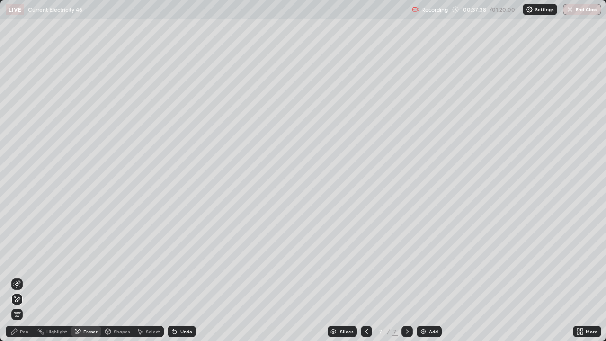
click at [110, 276] on icon at bounding box center [108, 331] width 8 height 8
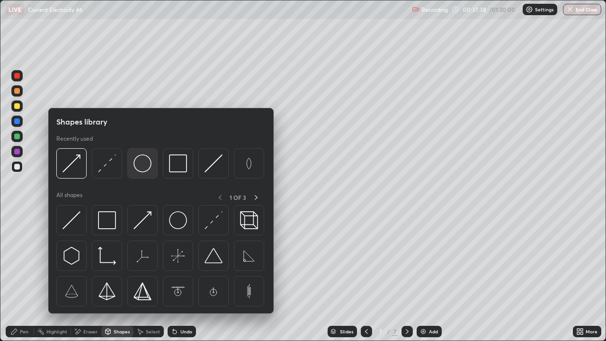
click at [138, 166] on img at bounding box center [142, 163] width 18 height 18
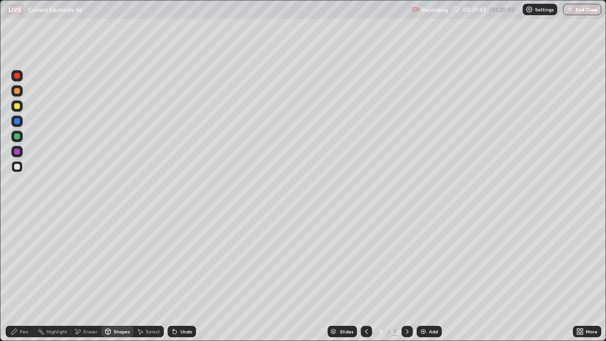
click at [115, 276] on div "Shapes" at bounding box center [122, 331] width 16 height 5
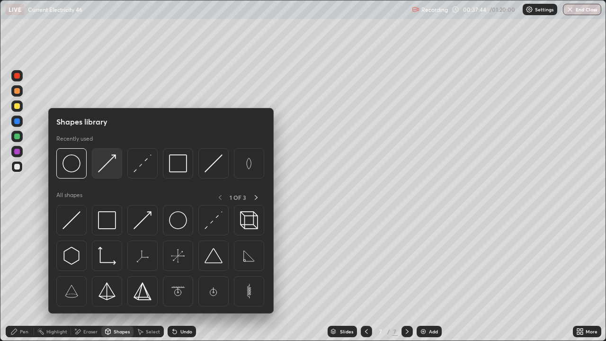
click at [109, 164] on img at bounding box center [107, 163] width 18 height 18
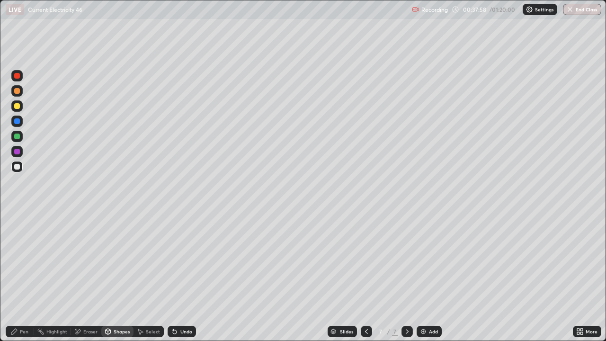
click at [114, 276] on div "Shapes" at bounding box center [122, 331] width 16 height 5
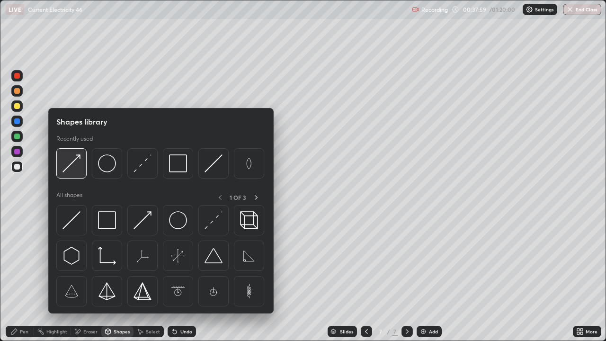
click at [72, 167] on img at bounding box center [71, 163] width 18 height 18
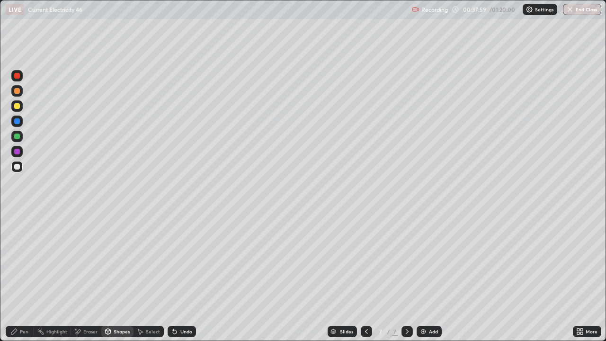
click at [15, 138] on div at bounding box center [17, 136] width 6 height 6
click at [180, 276] on div "Undo" at bounding box center [186, 331] width 12 height 5
click at [21, 276] on div "Pen" at bounding box center [24, 331] width 9 height 5
click at [427, 276] on div "Add" at bounding box center [428, 330] width 25 height 11
click at [121, 276] on div "Shapes" at bounding box center [122, 331] width 16 height 5
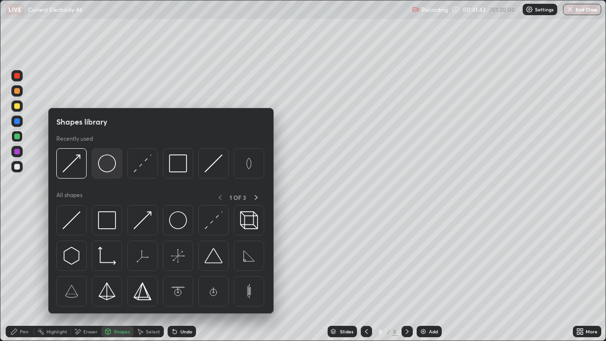
click at [110, 167] on img at bounding box center [107, 163] width 18 height 18
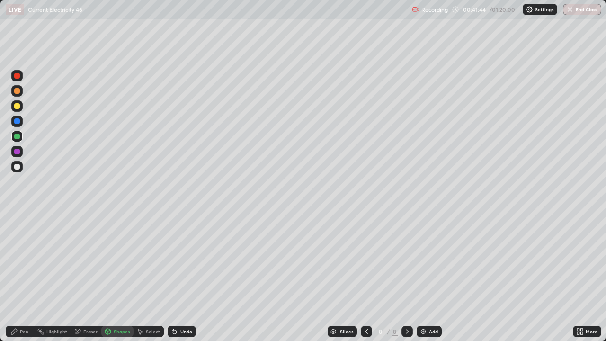
click at [19, 166] on div at bounding box center [17, 167] width 6 height 6
click at [178, 276] on div "Undo" at bounding box center [181, 330] width 28 height 11
click at [150, 276] on div "Select" at bounding box center [153, 331] width 14 height 5
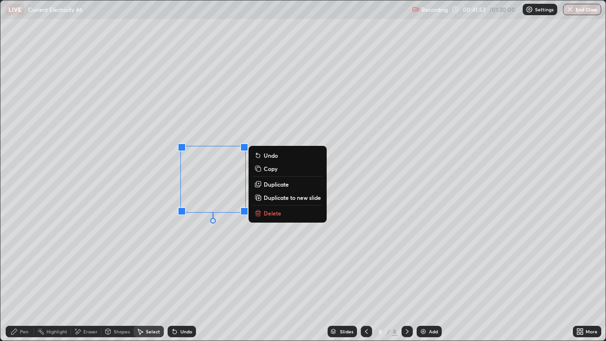
click at [123, 276] on div "Shapes" at bounding box center [122, 331] width 16 height 5
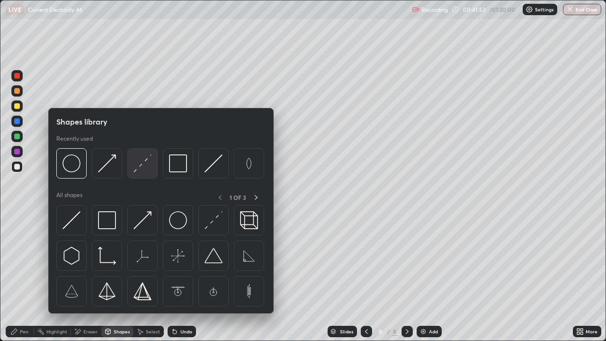
click at [142, 166] on img at bounding box center [142, 163] width 18 height 18
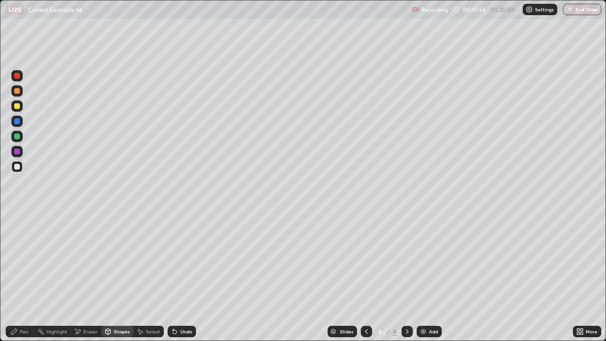
click at [118, 276] on div "Shapes" at bounding box center [122, 331] width 16 height 5
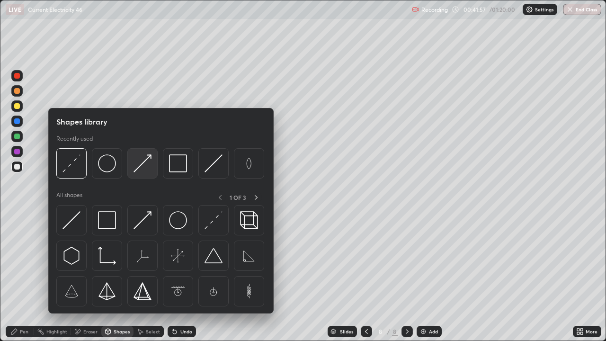
click at [140, 167] on img at bounding box center [142, 163] width 18 height 18
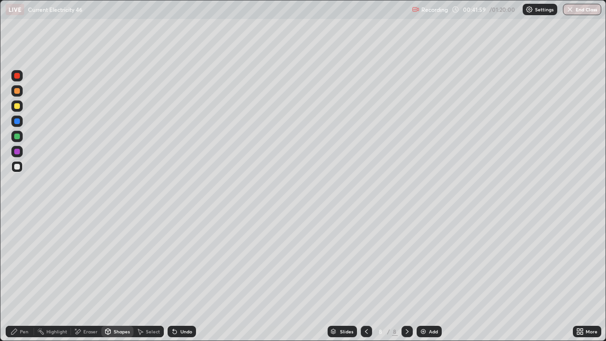
click at [17, 137] on div at bounding box center [17, 136] width 6 height 6
click at [113, 276] on div "Shapes" at bounding box center [117, 330] width 32 height 11
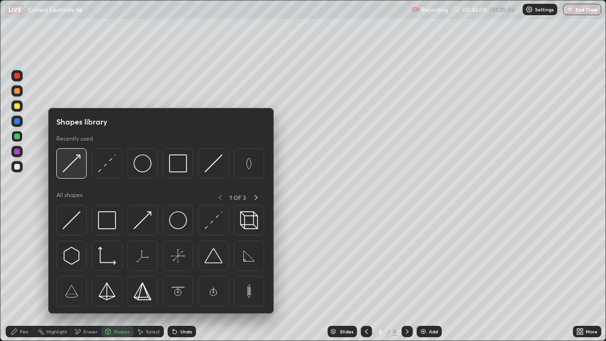
click at [66, 166] on img at bounding box center [71, 163] width 18 height 18
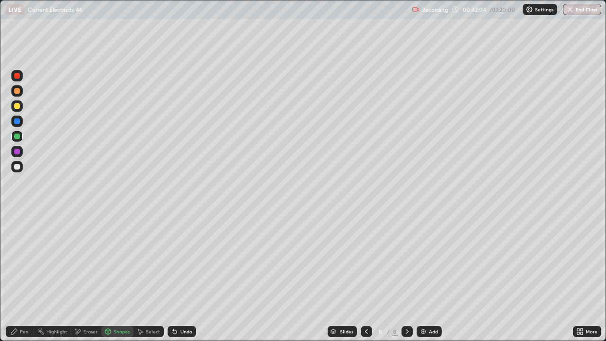
click at [18, 152] on div at bounding box center [17, 152] width 6 height 6
click at [22, 276] on div "Pen" at bounding box center [24, 331] width 9 height 5
click at [17, 138] on div at bounding box center [17, 136] width 6 height 6
click at [16, 149] on div at bounding box center [17, 152] width 6 height 6
click at [120, 276] on div "Shapes" at bounding box center [122, 331] width 16 height 5
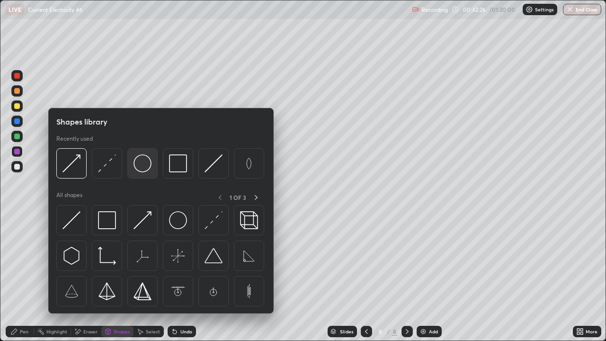
click at [141, 168] on img at bounding box center [142, 163] width 18 height 18
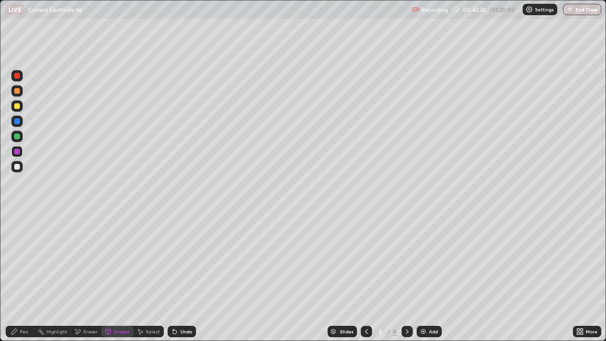
click at [18, 165] on div at bounding box center [17, 167] width 6 height 6
click at [125, 276] on div "Shapes" at bounding box center [122, 331] width 16 height 5
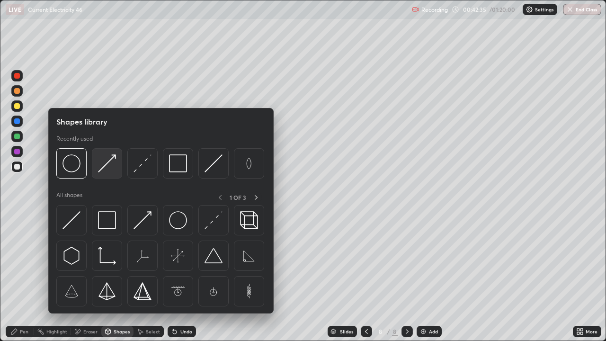
click at [108, 167] on img at bounding box center [107, 163] width 18 height 18
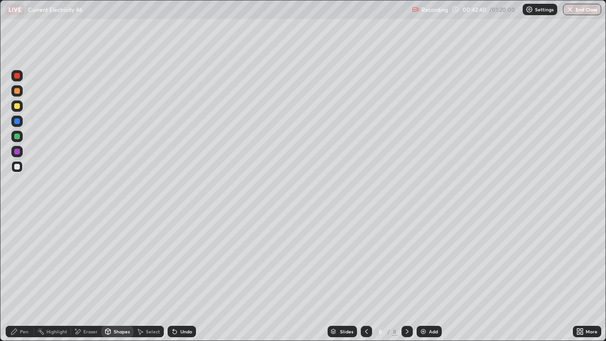
click at [24, 276] on div "Pen" at bounding box center [24, 331] width 9 height 5
click at [572, 10] on img "button" at bounding box center [570, 10] width 8 height 8
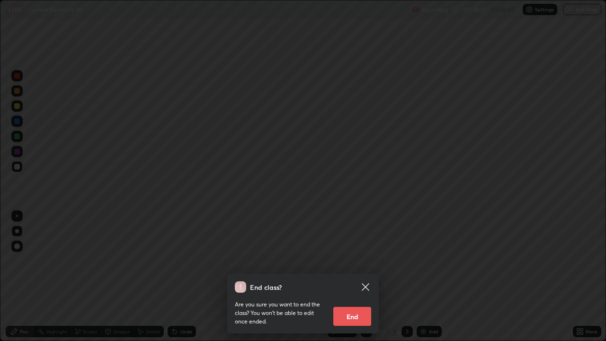
click at [571, 8] on div at bounding box center [303, 170] width 606 height 341
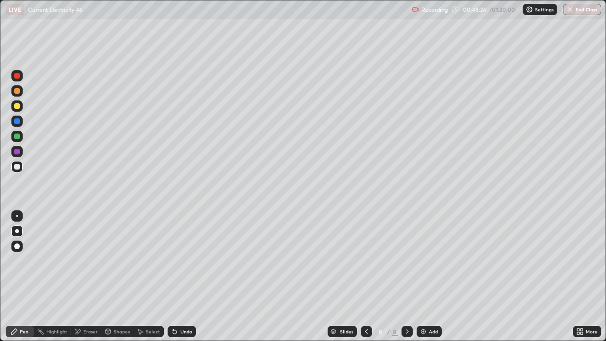
click at [366, 276] on icon at bounding box center [366, 331] width 8 height 8
click at [365, 276] on icon at bounding box center [366, 331] width 8 height 8
click at [177, 276] on div "Undo" at bounding box center [181, 330] width 28 height 11
click at [180, 276] on div "Undo" at bounding box center [186, 331] width 12 height 5
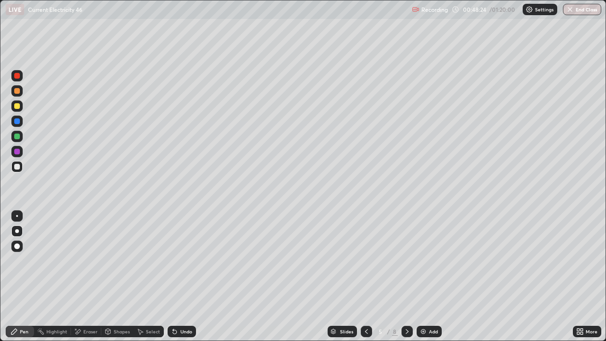
click at [180, 276] on div "Undo" at bounding box center [186, 331] width 12 height 5
click at [178, 276] on div "Undo" at bounding box center [181, 330] width 28 height 11
click at [365, 276] on icon at bounding box center [366, 331] width 8 height 8
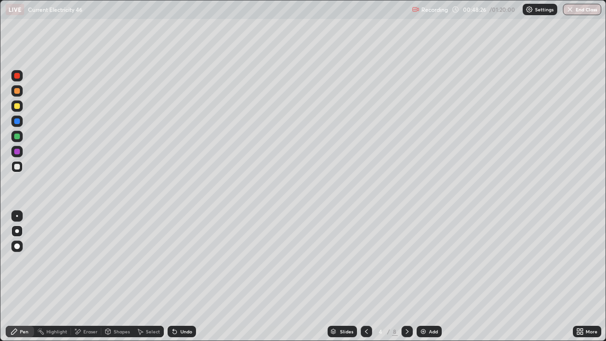
click at [178, 276] on div "Undo" at bounding box center [181, 330] width 28 height 11
click at [368, 276] on div at bounding box center [365, 330] width 11 height 11
click at [178, 276] on div "Undo" at bounding box center [181, 330] width 28 height 11
click at [179, 276] on div "Undo" at bounding box center [181, 330] width 28 height 11
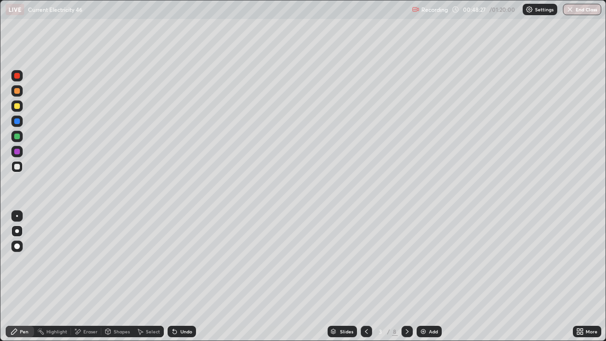
click at [180, 276] on div "Undo" at bounding box center [186, 331] width 12 height 5
click at [178, 276] on div "Undo" at bounding box center [181, 330] width 28 height 11
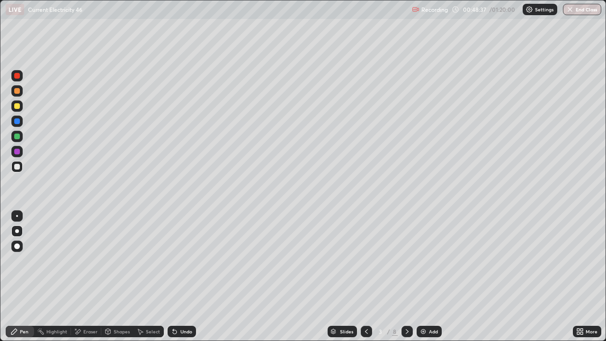
click at [173, 276] on icon at bounding box center [175, 332] width 4 height 4
click at [180, 276] on div "Undo" at bounding box center [186, 331] width 12 height 5
click at [187, 276] on div "Undo" at bounding box center [186, 331] width 12 height 5
click at [177, 276] on div "Undo" at bounding box center [181, 330] width 28 height 11
click at [184, 276] on div "Undo" at bounding box center [186, 331] width 12 height 5
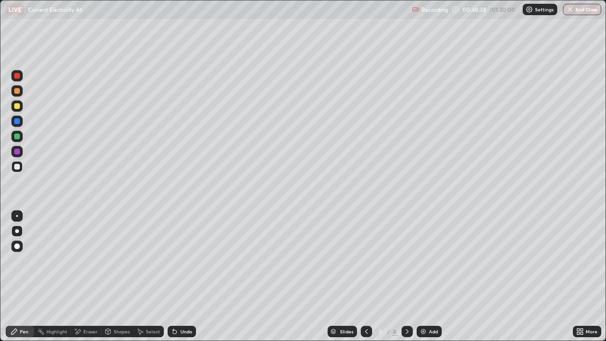
click at [185, 276] on div "Undo" at bounding box center [186, 331] width 12 height 5
click at [573, 8] on img "button" at bounding box center [570, 10] width 8 height 8
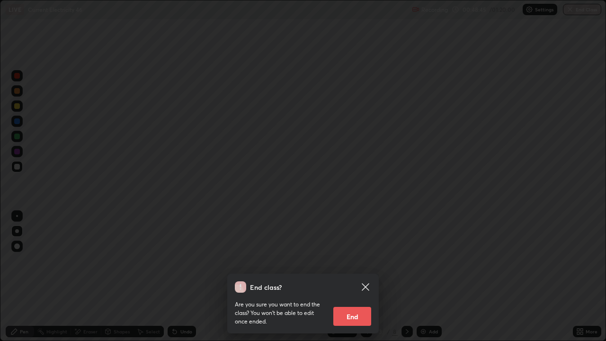
click at [427, 252] on div "End class? Are you sure you want to end the class? You won’t be able to edit on…" at bounding box center [303, 170] width 606 height 341
